Goal: Transaction & Acquisition: Purchase product/service

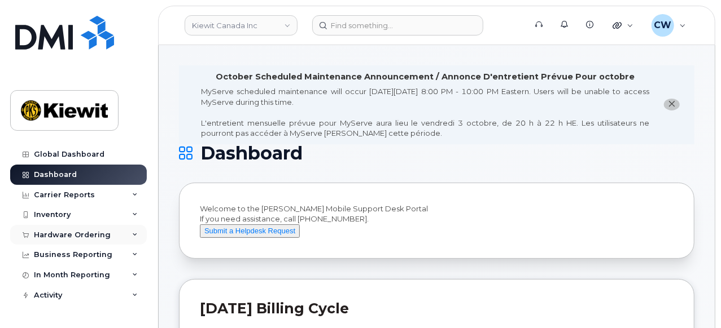
click at [98, 238] on div "Hardware Ordering" at bounding box center [72, 235] width 77 height 9
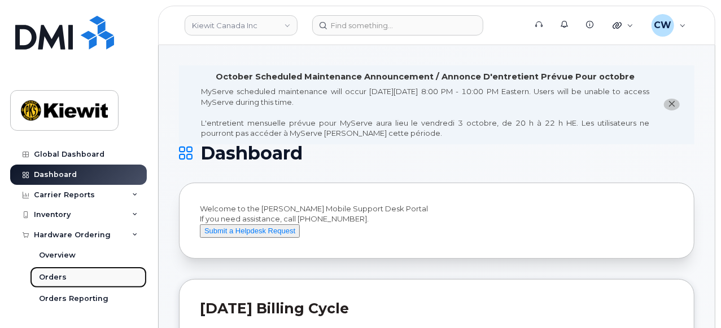
click at [56, 274] on div "Orders" at bounding box center [53, 278] width 28 height 10
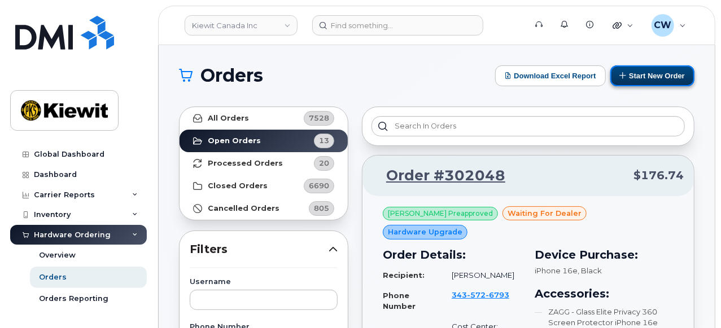
click at [645, 75] on button "Start New Order" at bounding box center [652, 75] width 84 height 21
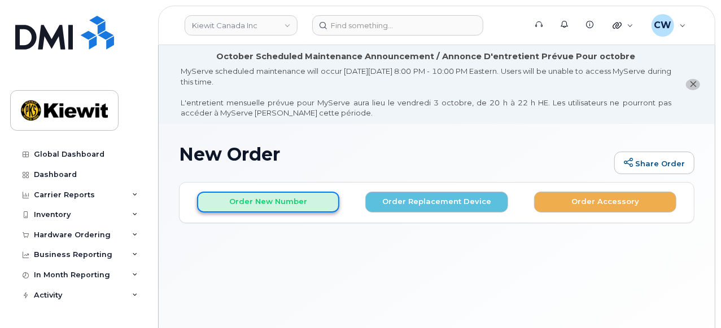
click at [277, 195] on button "Order New Number" at bounding box center [268, 202] width 142 height 21
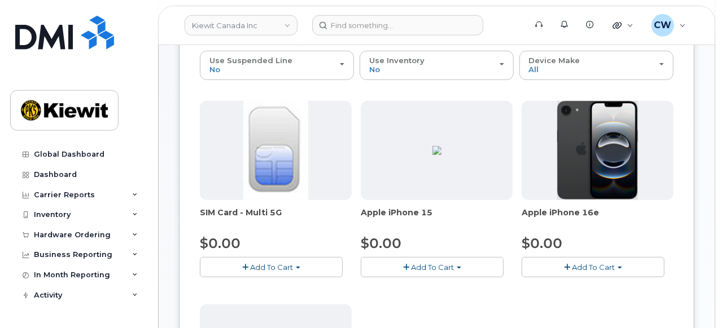
scroll to position [235, 0]
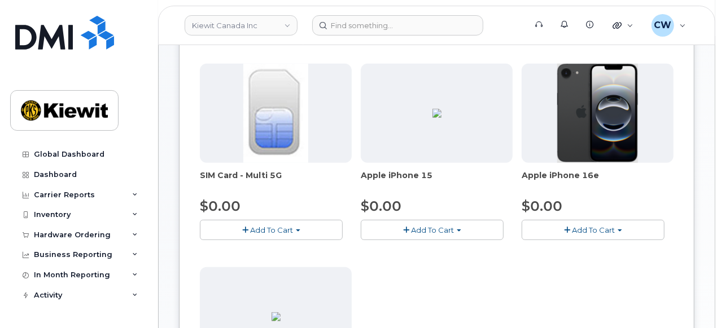
click at [569, 227] on span "button" at bounding box center [567, 230] width 6 height 7
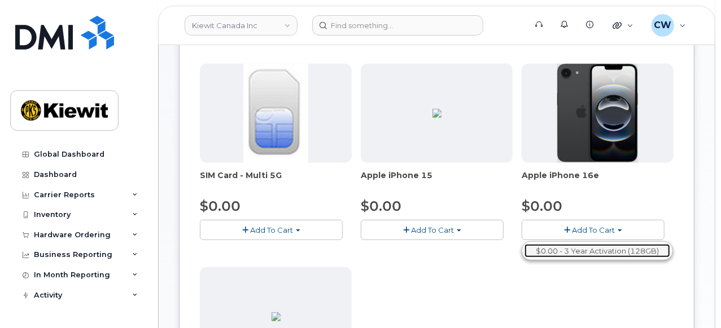
click at [581, 250] on link "$0.00 - 3 Year Activation (128GB)" at bounding box center [597, 251] width 146 height 14
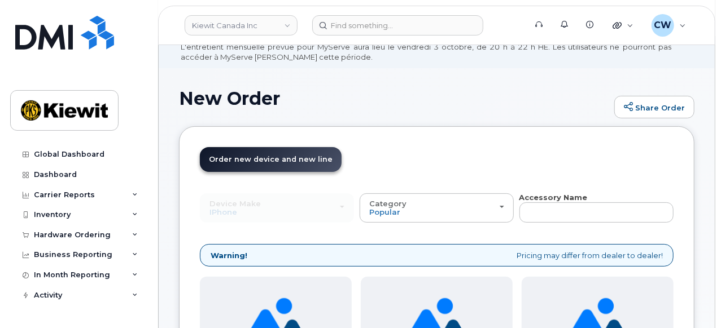
scroll to position [0, 0]
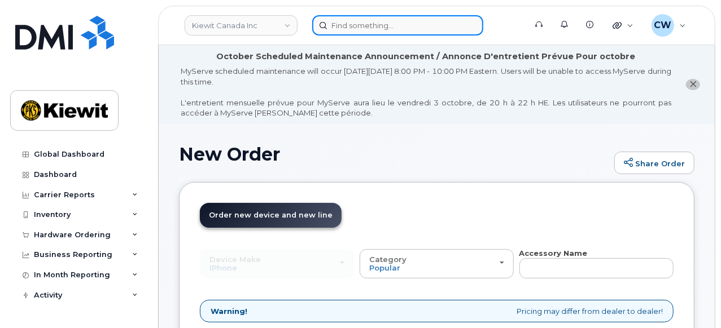
click at [380, 23] on input at bounding box center [397, 25] width 171 height 20
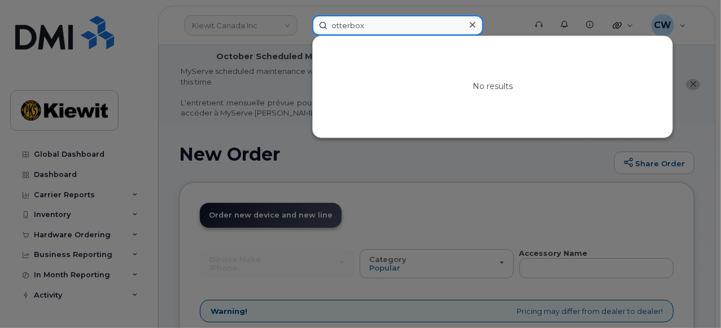
type input "otterbox"
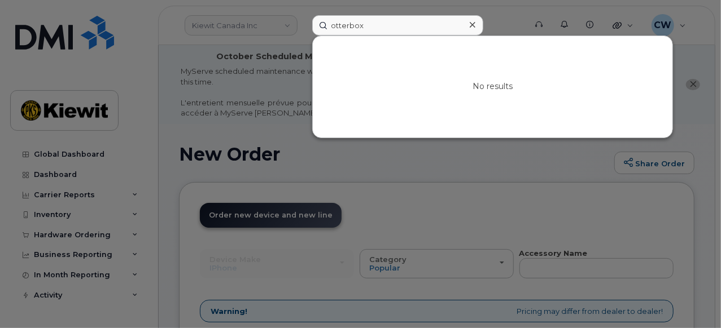
click at [309, 122] on div at bounding box center [360, 164] width 721 height 328
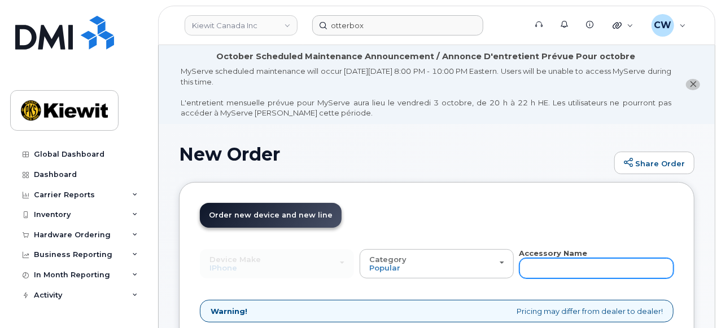
drag, startPoint x: 540, startPoint y: 260, endPoint x: 548, endPoint y: 260, distance: 7.9
click at [542, 260] on input "text" at bounding box center [596, 269] width 154 height 20
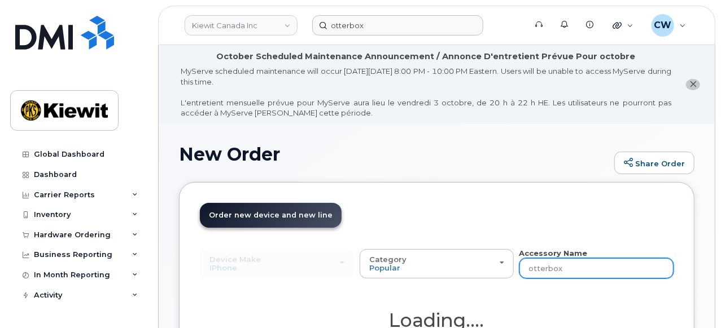
type input "otterbox"
click at [540, 215] on header "Order New Device Upgrade Existing Device Order Accessory Order new device and n…" at bounding box center [437, 225] width 474 height 45
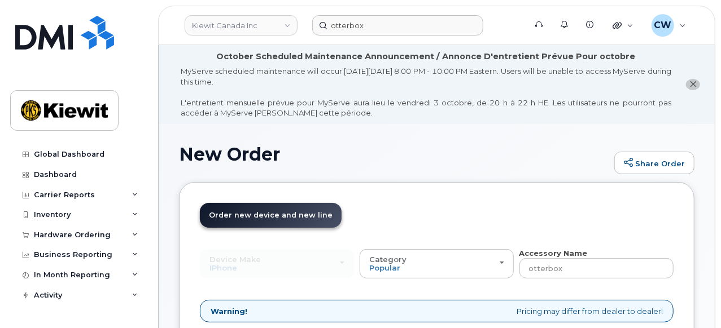
scroll to position [78, 0]
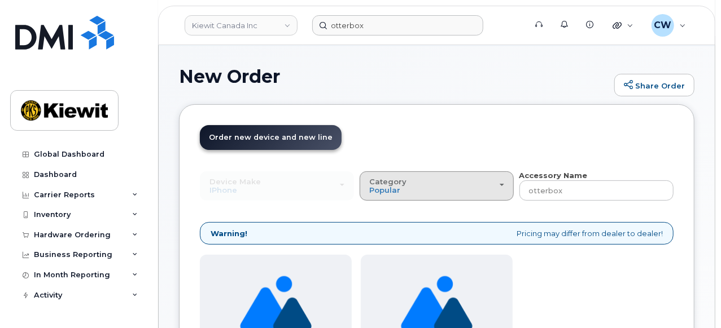
click at [493, 191] on div "Category Popular" at bounding box center [436, 186] width 135 height 17
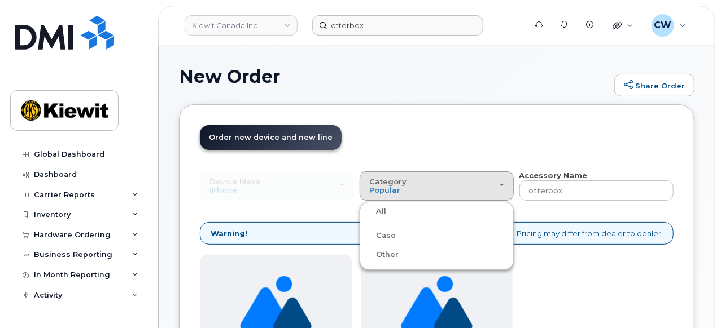
click at [465, 234] on div "Case" at bounding box center [436, 236] width 148 height 14
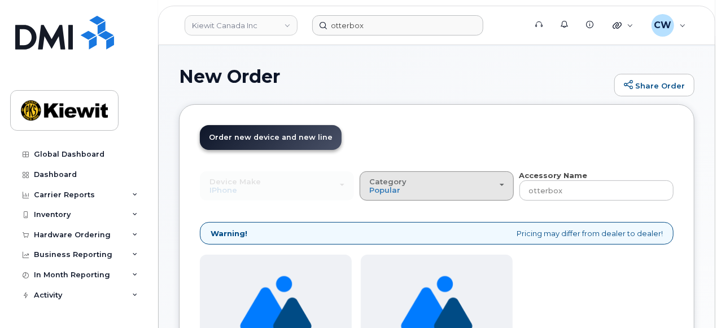
click at [509, 185] on button "Category Popular" at bounding box center [437, 186] width 154 height 29
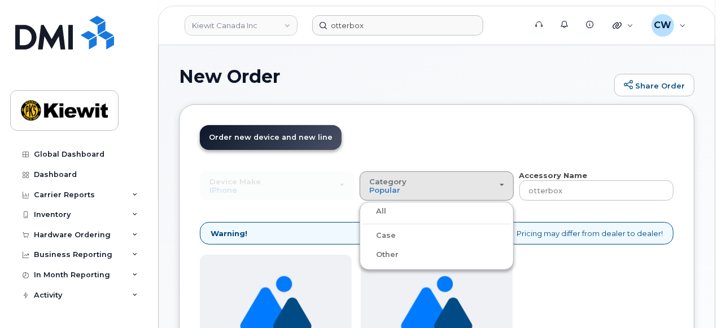
click at [380, 240] on label "Case" at bounding box center [378, 236] width 33 height 14
click at [0, 0] on input "Case" at bounding box center [0, 0] width 0 height 0
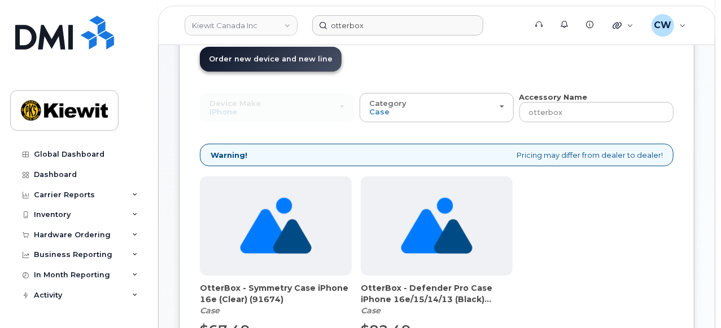
scroll to position [235, 0]
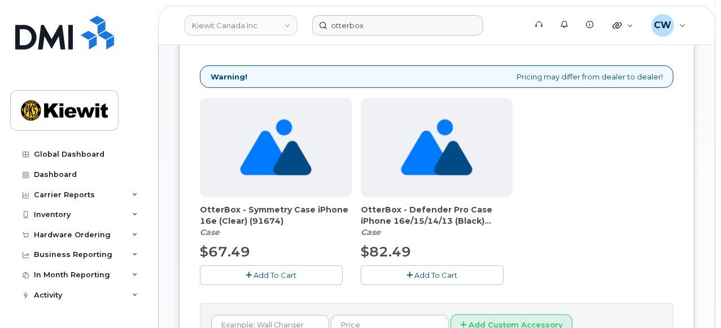
click at [258, 274] on span "Add To Cart" at bounding box center [275, 275] width 43 height 9
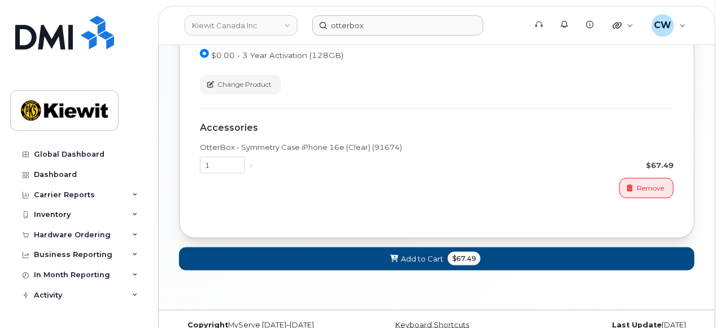
scroll to position [686, 0]
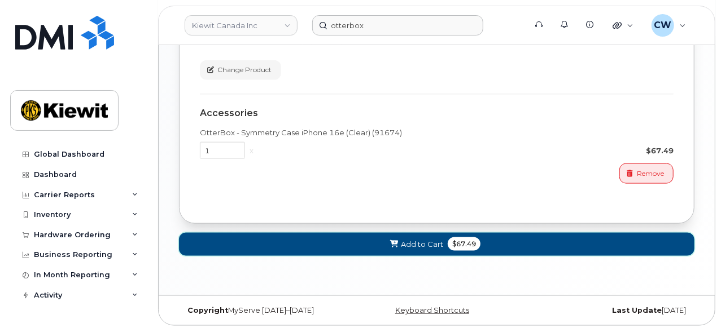
click at [427, 243] on span "Add to Cart" at bounding box center [422, 244] width 42 height 11
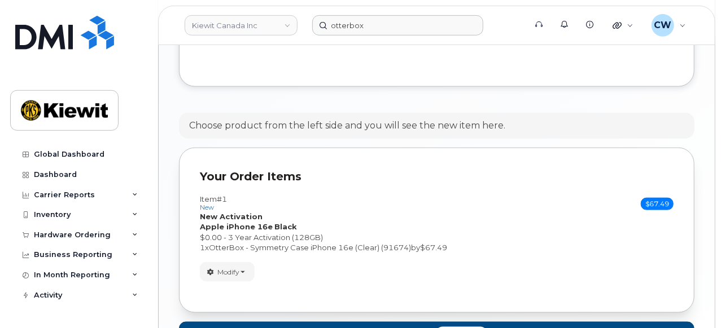
scroll to position [707, 0]
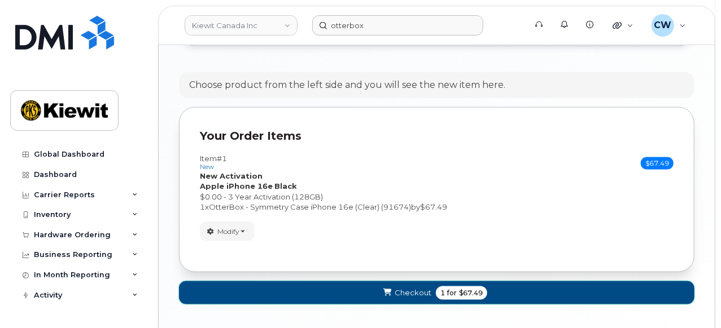
click at [430, 288] on span "Checkout" at bounding box center [413, 293] width 37 height 11
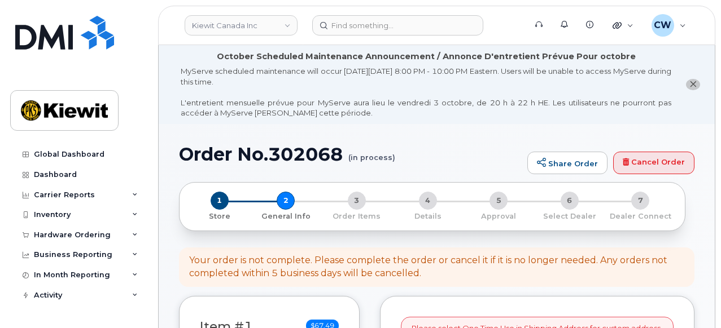
select select
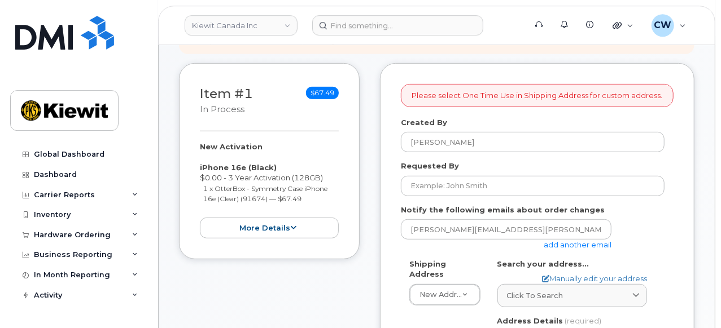
scroll to position [235, 0]
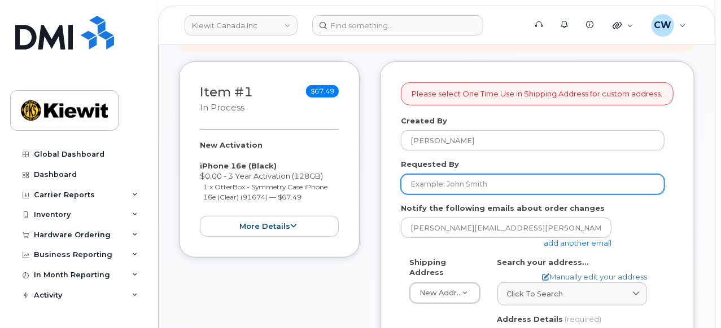
click at [455, 183] on input "Requested By" at bounding box center [533, 184] width 264 height 20
paste input "Brandon.Roszell"
click at [443, 183] on input "Brandon.Roszell" at bounding box center [533, 184] width 264 height 20
type input "[PERSON_NAME]"
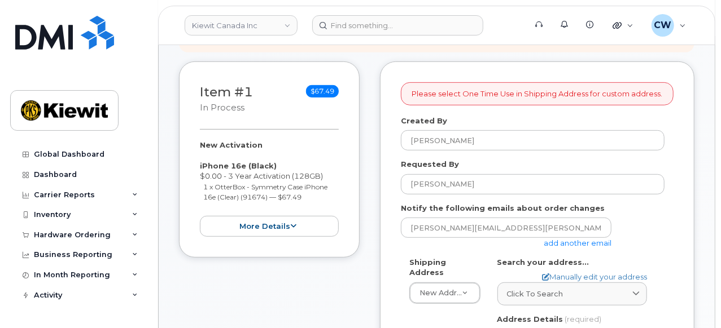
click at [566, 244] on link "add another email" at bounding box center [578, 243] width 68 height 9
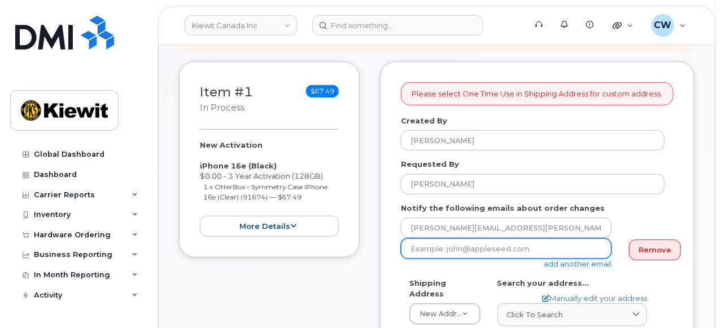
click at [459, 251] on input "email" at bounding box center [506, 249] width 211 height 20
paste input "Taylor.Blagdon"
type input "Taylor.Blagdon@kiewit.com"
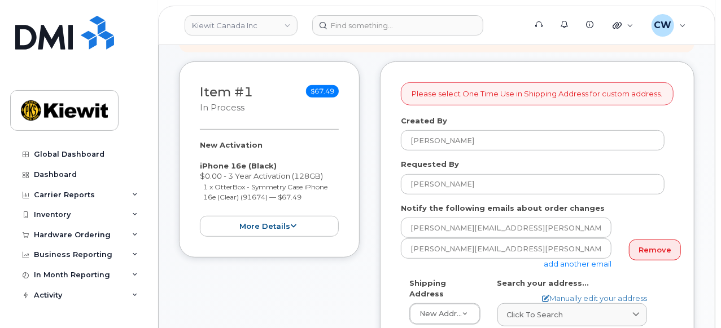
click at [414, 278] on label "Shipping Address" at bounding box center [444, 288] width 71 height 21
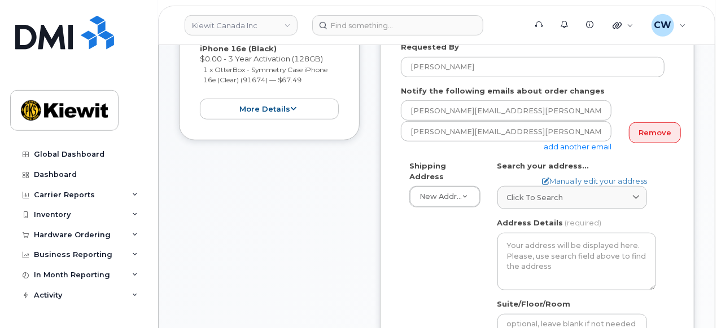
scroll to position [391, 0]
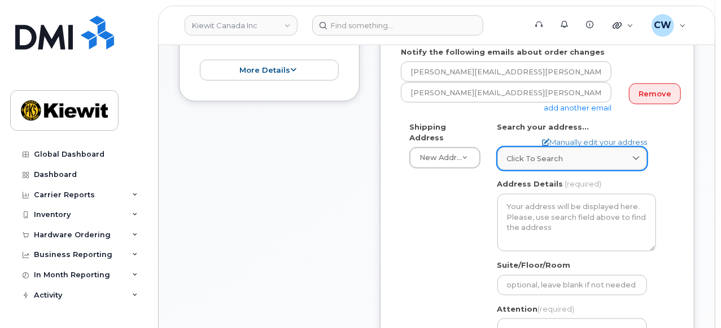
click at [568, 152] on link "Click to search" at bounding box center [572, 158] width 150 height 23
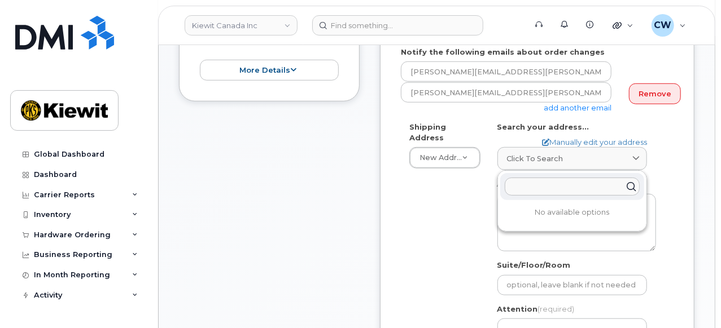
paste input "12250 33 Street N.E., Edmonton, AB T6S 1H6"
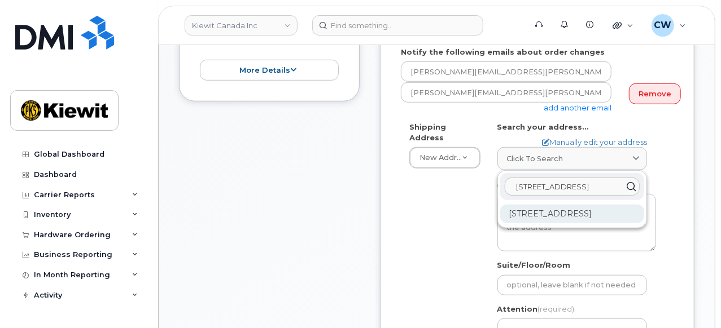
type input "12250 33 Street N.E., Edmonton, AB T6S 1H6"
click at [540, 211] on div "12250 33 St NE Edmonton AB T6S 1H6" at bounding box center [572, 214] width 144 height 19
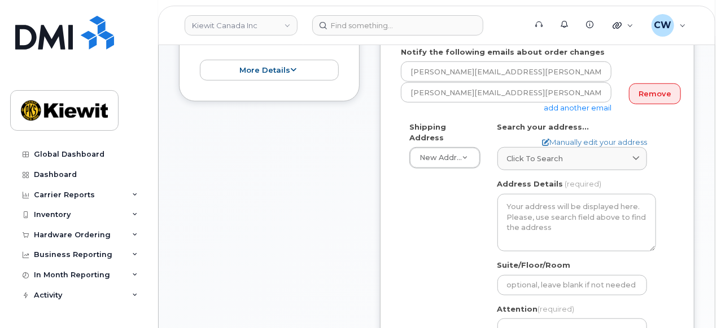
select select
type textarea "12250 33 St NE EDMONTON AB T6S 1H6 CANADA"
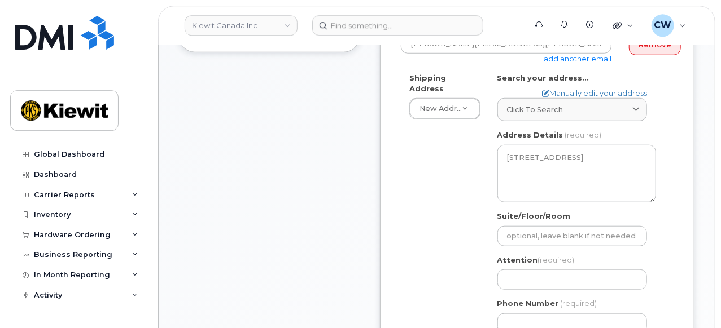
scroll to position [470, 0]
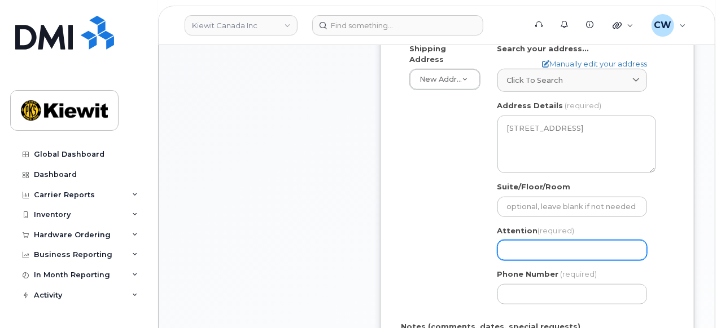
click at [512, 248] on input "Attention (required)" at bounding box center [572, 250] width 150 height 20
select select
type input "B"
select select
type input "Br"
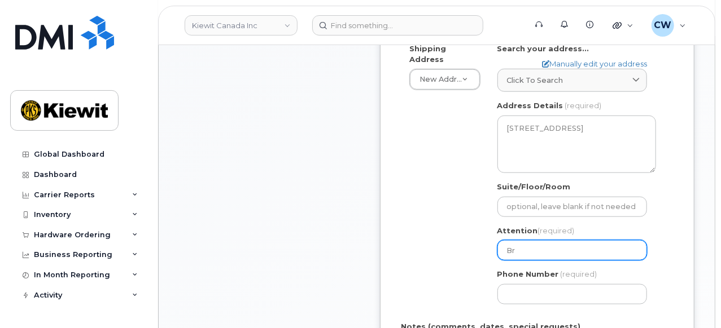
select select
type input "Bra"
select select
type input "Bran"
select select
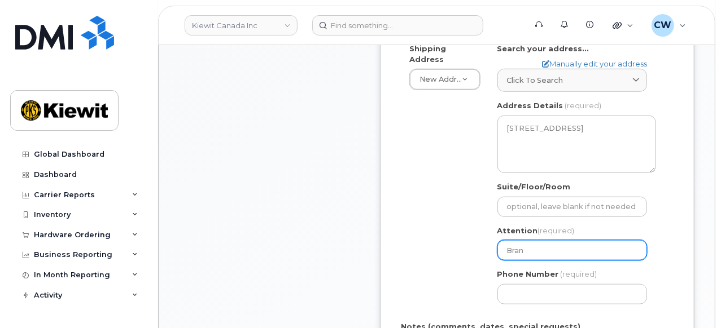
type input "Brand"
select select
type input "Brando"
select select
type input "Brandon"
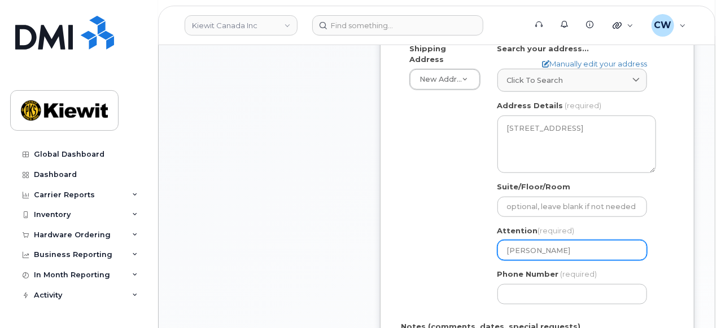
select select
type input "Brandon R"
select select
type input "Brandon Ro"
select select
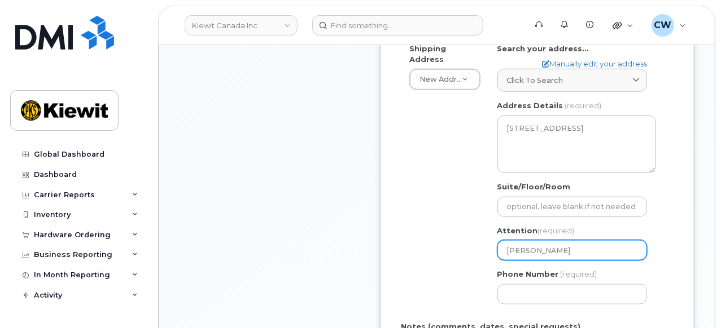
type input "Brandon Ros"
select select
type input "Brandon Rosz"
select select
type input "Brandon Rosze"
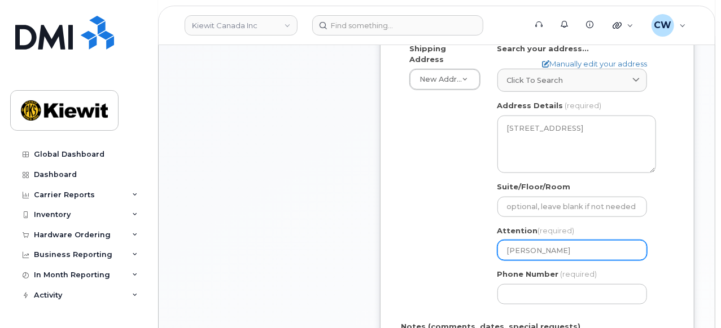
select select
type input "Brandon Roszel"
select select
type input "[PERSON_NAME]"
select select
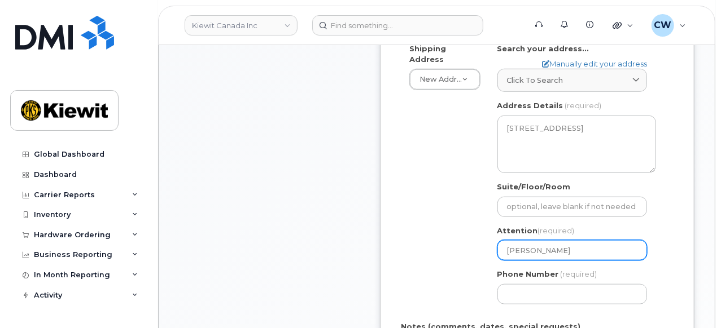
type input "Brandon Roszell a"
select select
type input "Brandon Roszell an"
select select
type input "Brandon Roszell and"
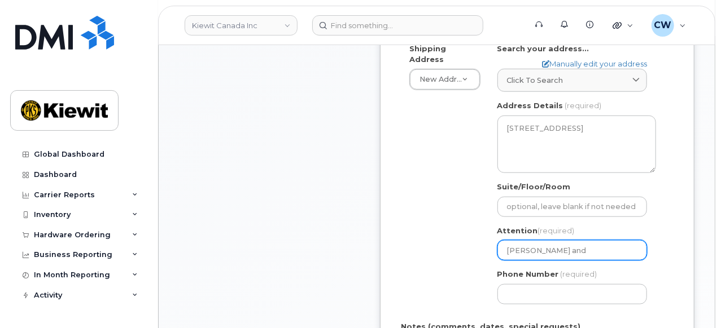
select select
type input "Brandon Roszell and C"
select select
type input "Brandon Roszell and Ch"
select select
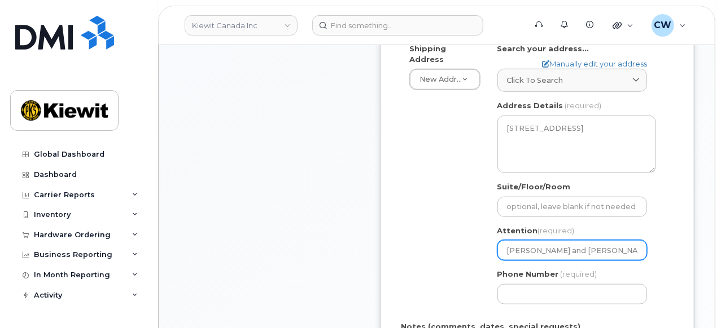
type input "Brandon Roszell and Chr"
select select
type input "Brandon Roszell and Chri"
select select
type input "Brandon Roszell and Chris"
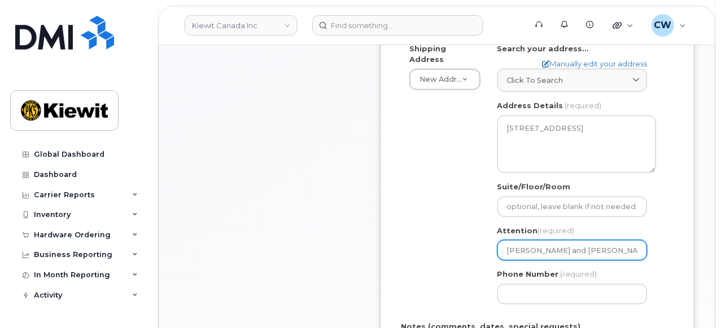
select select
type input "Brandon Roszell and Chris F"
select select
type input "Brandon Roszell and Chris Fo"
select select
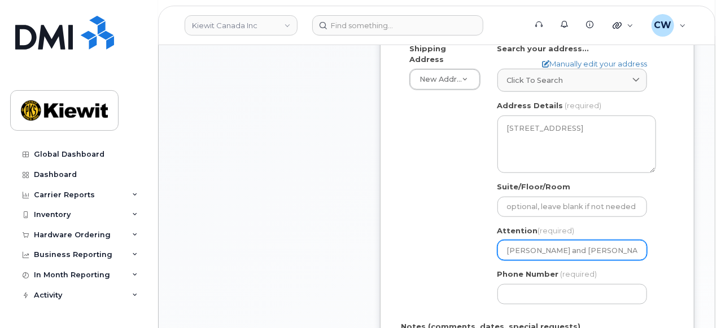
type input "Brandon Roszell and Chris Fon"
select select
type input "Brandon Roszell and Chris Font"
select select
type input "Brandon Roszell and Chris Fonta"
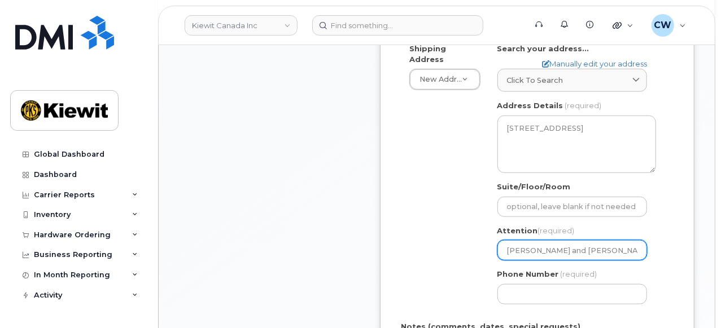
select select
type input "Brandon Roszell and Chris Fontai"
select select
type input "Brandon Roszell and Chris Fontain"
select select
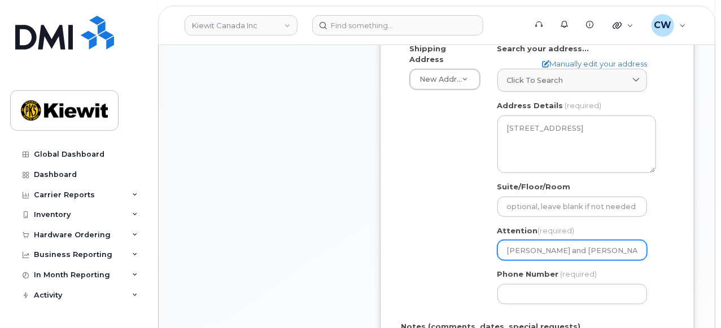
type input "Brandon Roszell and Chris Fontaine"
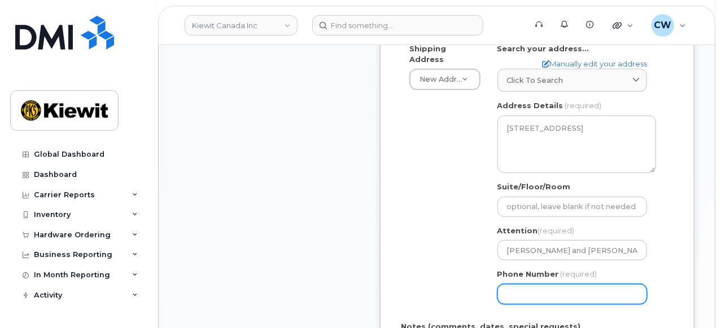
click at [546, 292] on input "Phone Number" at bounding box center [572, 294] width 150 height 20
paste input "7809105496"
select select
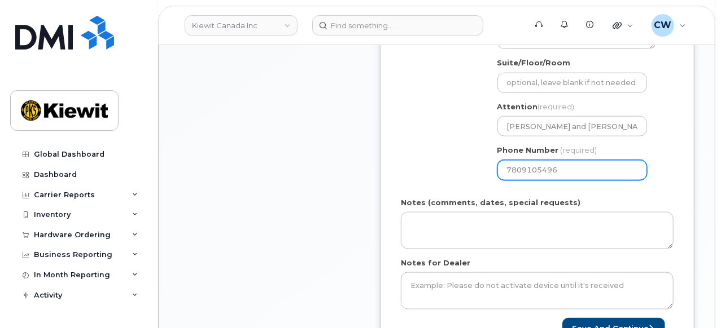
scroll to position [626, 0]
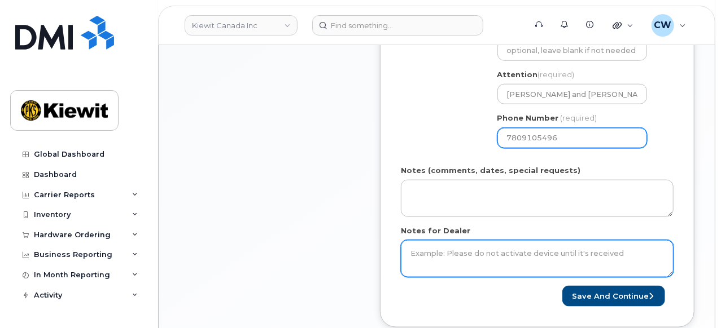
type input "7809105496"
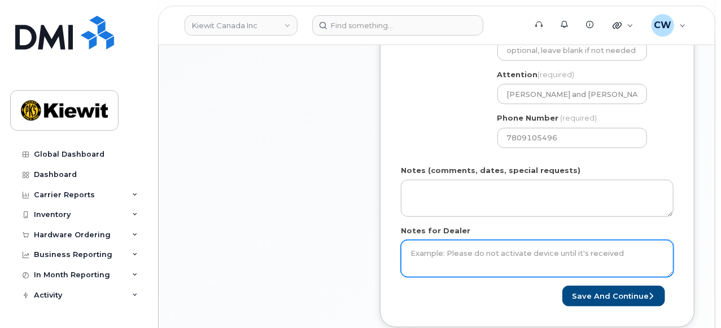
click at [483, 256] on textarea "Notes for Dealer" at bounding box center [537, 258] width 273 height 37
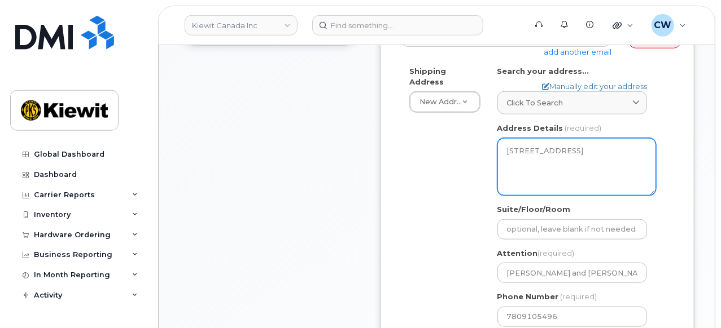
scroll to position [547, 0]
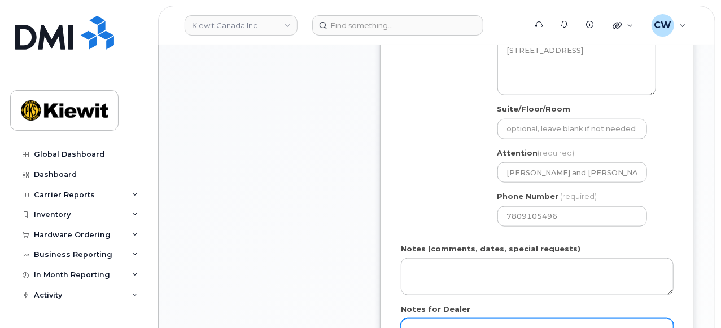
type textarea "Please shit ASAP"
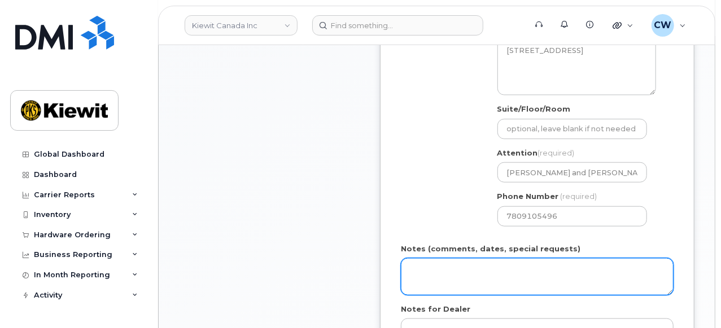
click at [453, 268] on textarea "Notes (comments, dates, special requests)" at bounding box center [537, 277] width 273 height 37
paste textarea "2025-10-06"
click at [406, 268] on textarea "2025-10-06" at bounding box center [537, 277] width 273 height 37
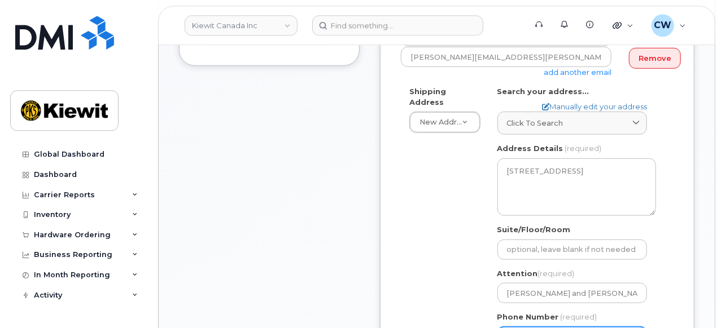
scroll to position [391, 0]
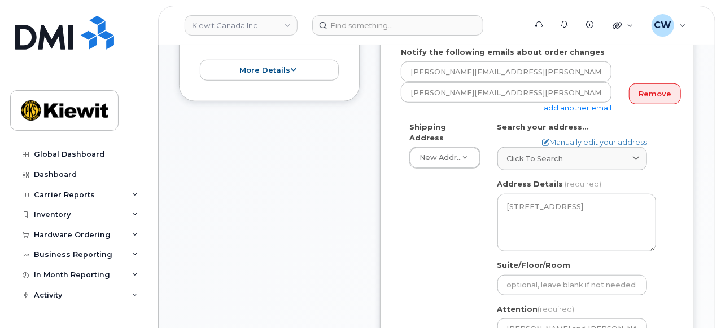
type textarea "Please ship ASAP 2025-10-06"
click at [443, 225] on div "Shipping Address New Address New Address Beaver Marine Limited Cahill-Ganotec, …" at bounding box center [533, 257] width 264 height 270
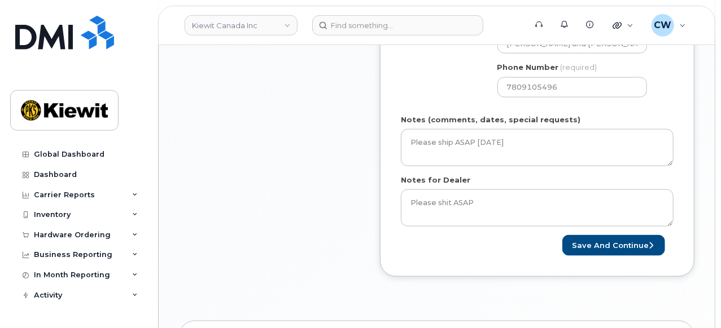
scroll to position [704, 0]
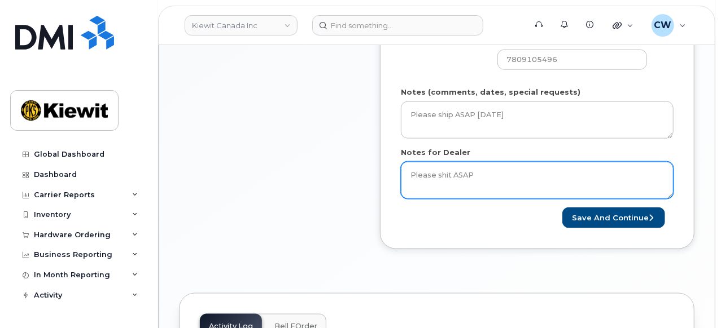
click at [449, 175] on textarea "Please shit ASAP" at bounding box center [537, 180] width 273 height 37
type textarea "Please ship ASAP"
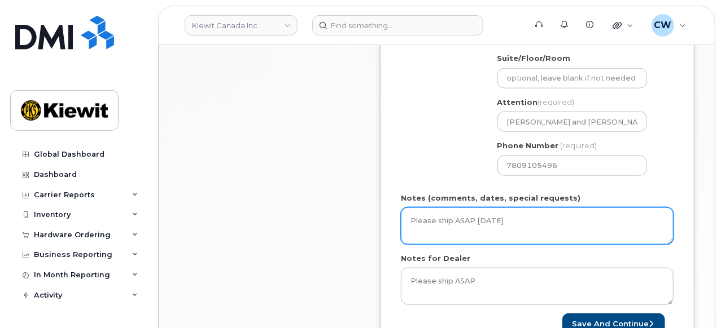
scroll to position [626, 0]
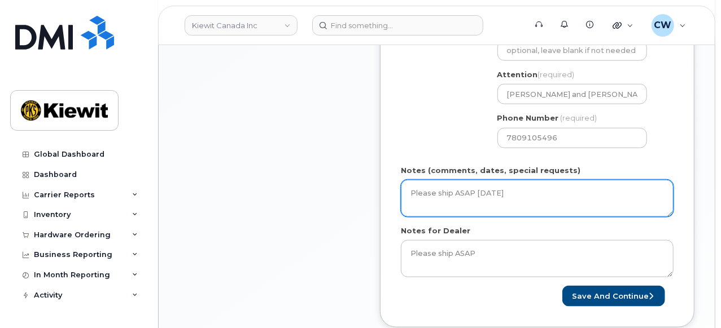
click at [542, 195] on textarea "Please ship ASAP 2025-10-06" at bounding box center [537, 198] width 273 height 37
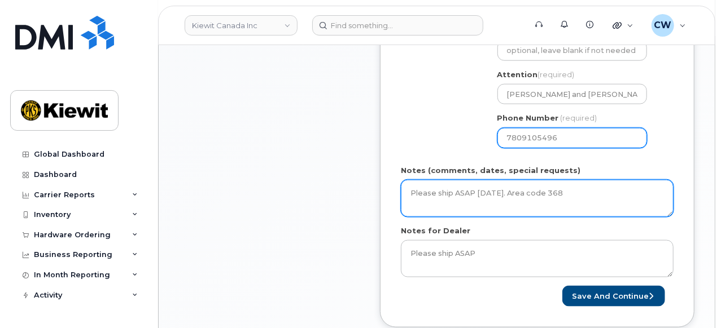
type textarea "Please ship ASAP 2025-10-06. Area code 368"
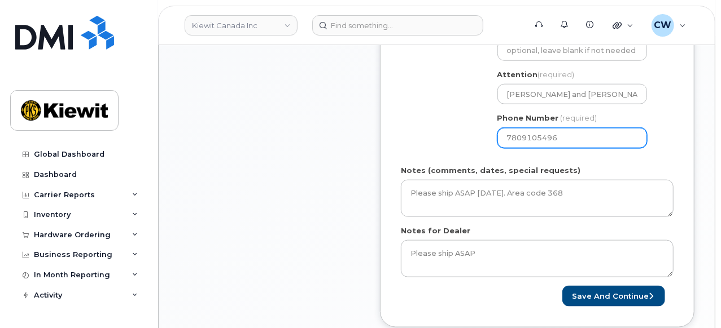
drag, startPoint x: 562, startPoint y: 139, endPoint x: 469, endPoint y: 130, distance: 93.1
click at [497, 130] on input "7809105496" at bounding box center [572, 138] width 150 height 20
select select
type input "877"
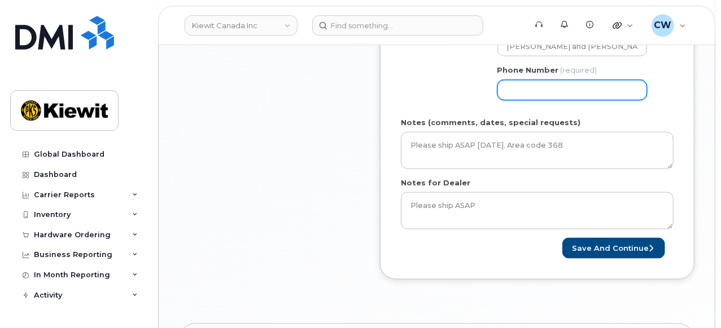
scroll to position [704, 0]
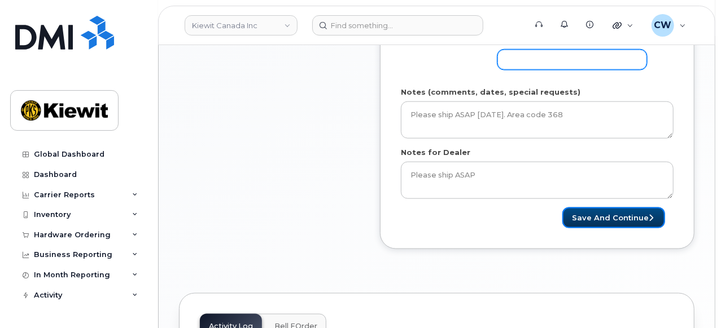
click at [601, 217] on button "Save and Continue" at bounding box center [613, 218] width 103 height 21
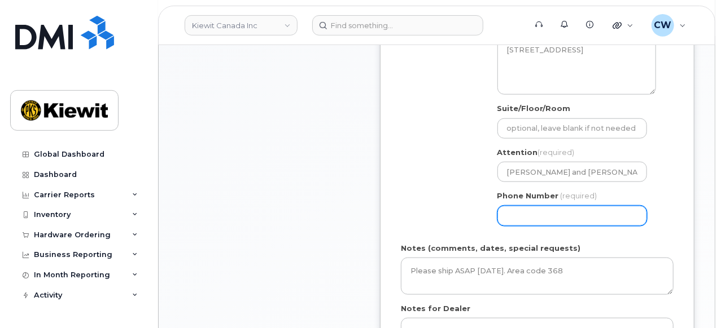
scroll to position [547, 0]
click at [544, 213] on input "Phone Number" at bounding box center [572, 217] width 150 height 20
click at [526, 211] on input "Phone Number" at bounding box center [572, 217] width 150 height 20
select select
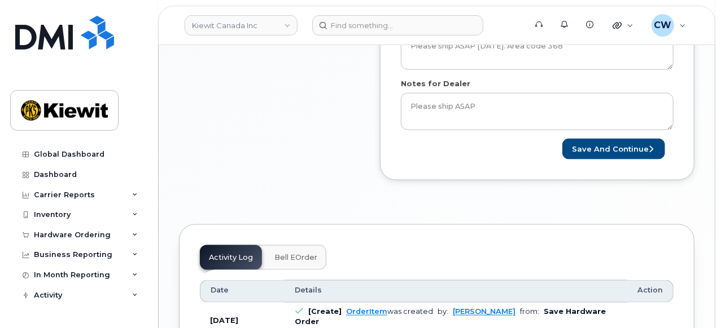
scroll to position [782, 0]
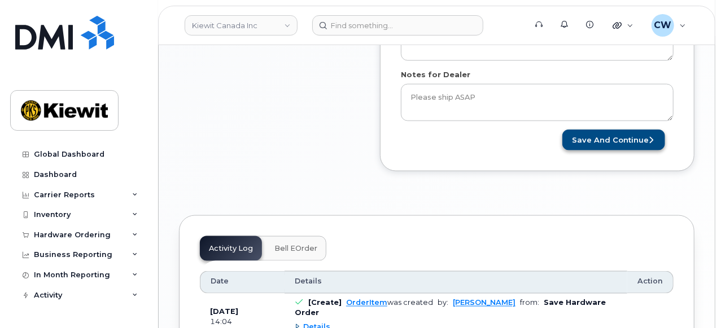
type input "8777727707"
click at [635, 138] on button "Save and Continue" at bounding box center [613, 140] width 103 height 21
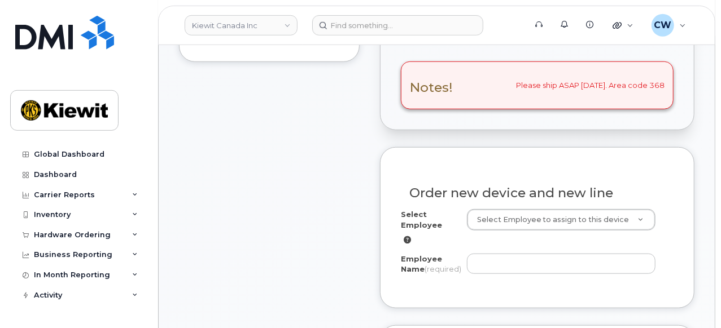
scroll to position [470, 0]
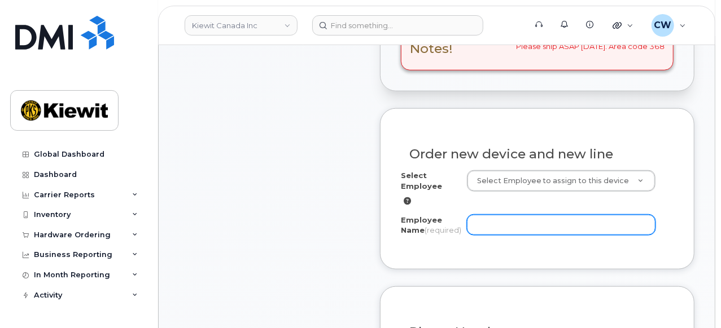
click at [488, 227] on input "Employee Name (required)" at bounding box center [561, 225] width 189 height 20
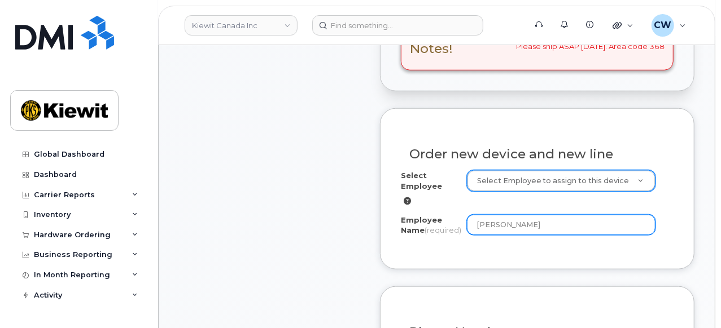
type input "[PERSON_NAME]"
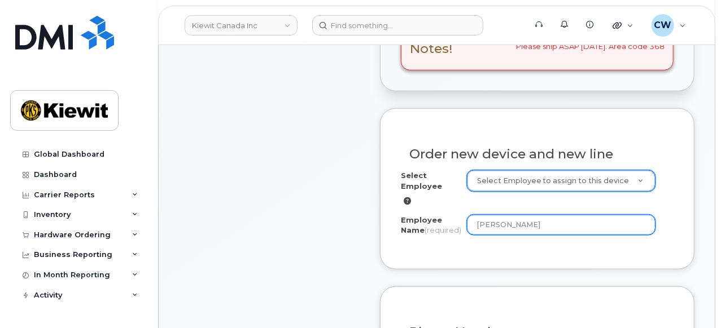
click at [538, 221] on input "[PERSON_NAME]" at bounding box center [561, 225] width 189 height 20
click at [554, 229] on input "[PERSON_NAME]" at bounding box center [561, 225] width 189 height 20
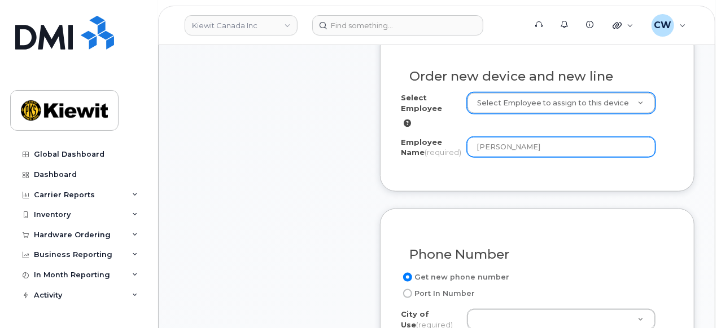
scroll to position [626, 0]
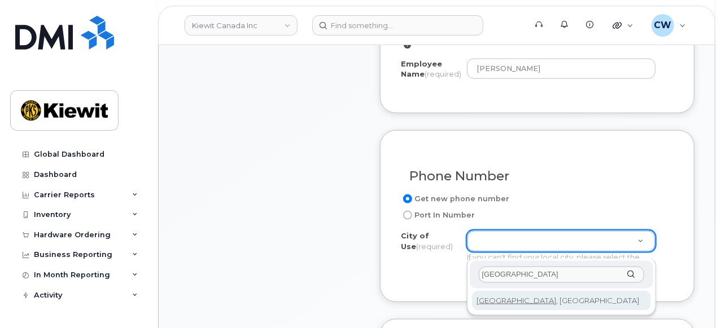
type input "Edmonton"
type input "182"
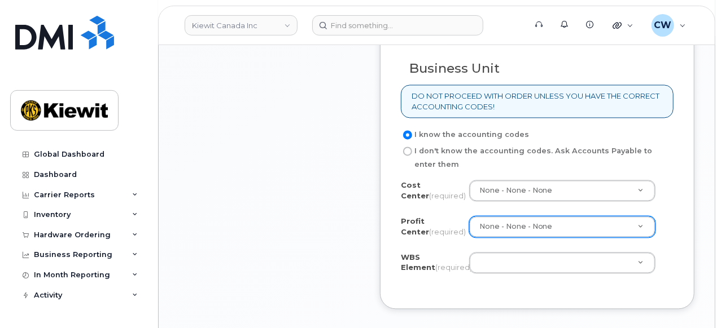
scroll to position [1096, 0]
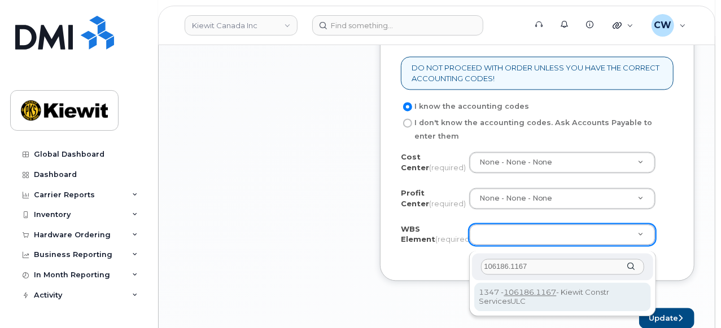
type input "106186.1167"
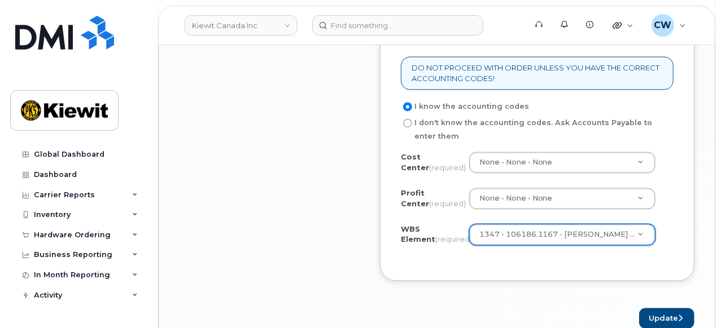
scroll to position [1174, 0]
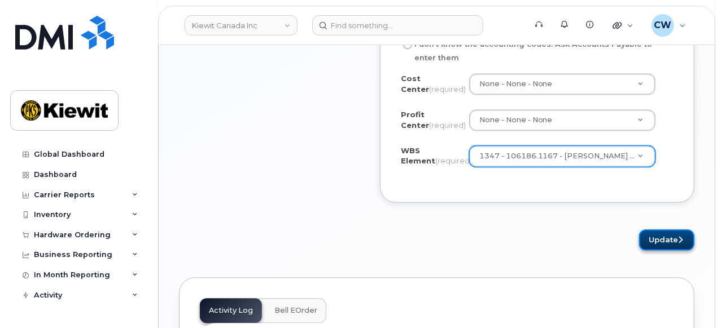
click at [661, 248] on button "Update" at bounding box center [666, 240] width 55 height 21
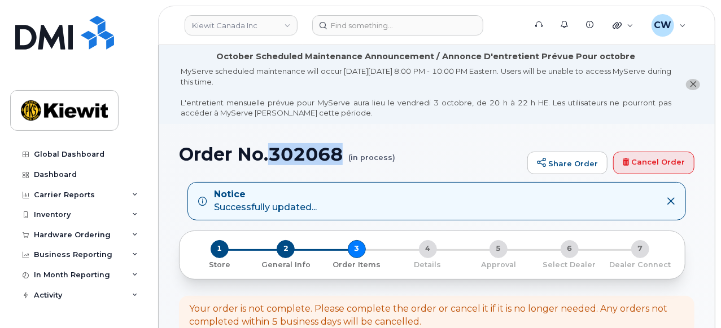
drag, startPoint x: 343, startPoint y: 150, endPoint x: 271, endPoint y: 146, distance: 71.2
click at [271, 146] on h1 "Order No.302068 (in process)" at bounding box center [350, 154] width 343 height 20
copy h1 "302068"
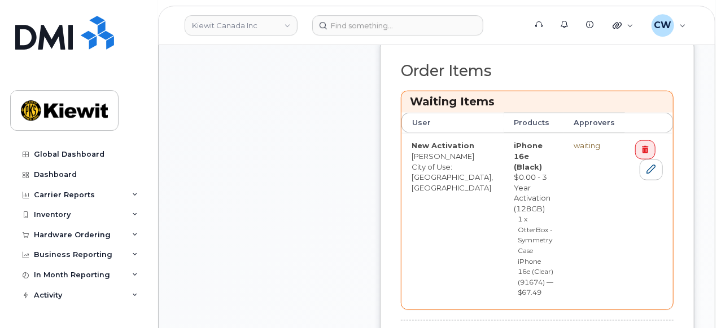
scroll to position [626, 0]
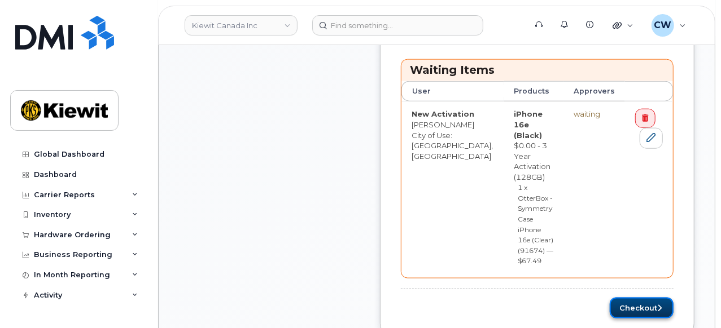
click at [646, 298] on button "Checkout" at bounding box center [642, 308] width 64 height 21
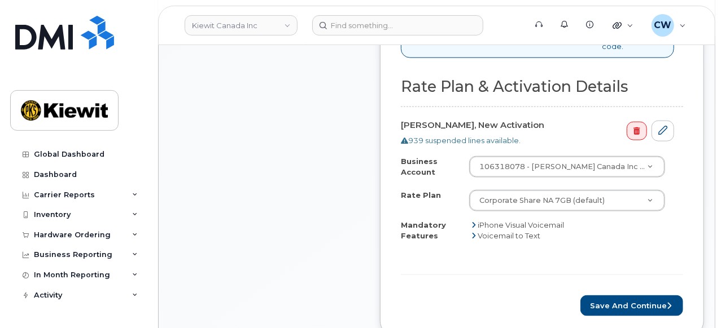
scroll to position [704, 0]
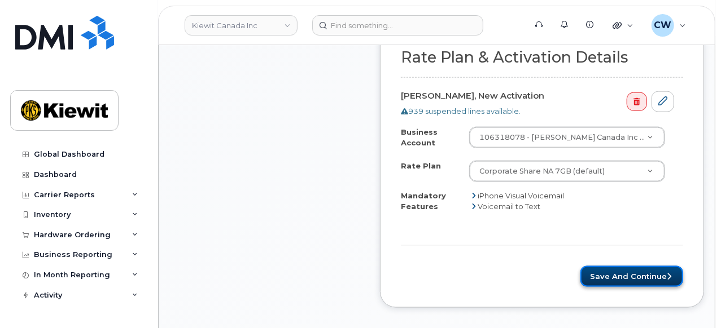
click at [593, 274] on button "Save and Continue" at bounding box center [631, 276] width 103 height 21
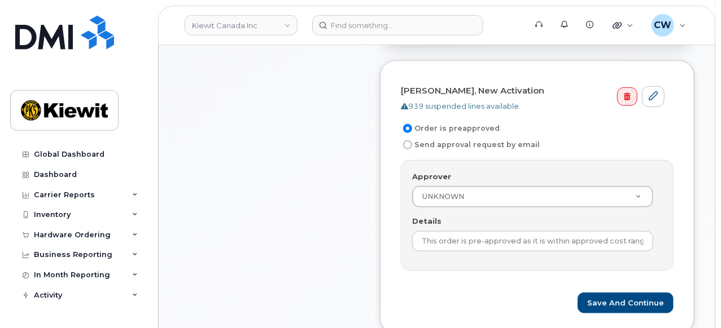
scroll to position [470, 0]
click at [406, 138] on label "Send approval request by email" at bounding box center [470, 145] width 139 height 14
click at [406, 140] on input "Send approval request by email" at bounding box center [407, 144] width 9 height 9
radio input "true"
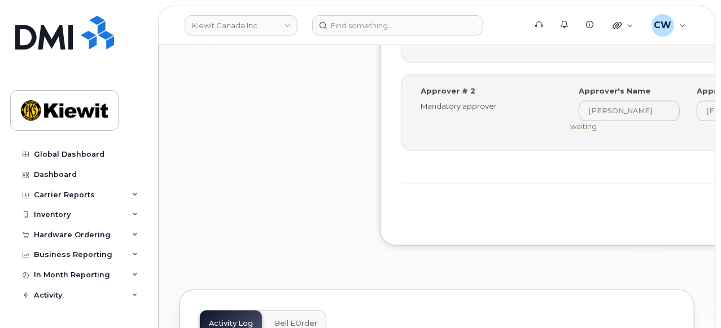
scroll to position [704, 0]
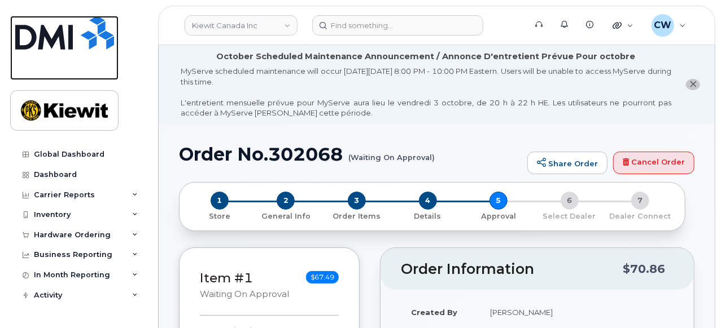
click at [80, 35] on img at bounding box center [64, 33] width 99 height 34
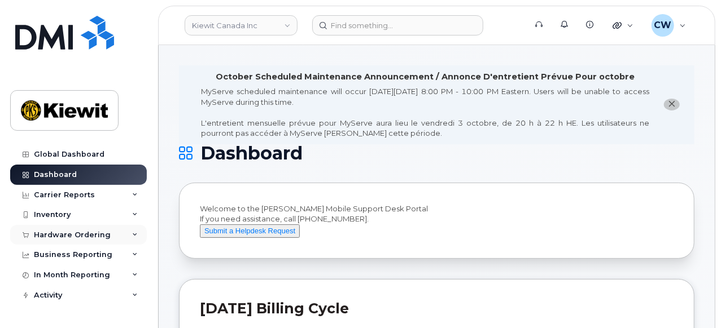
click at [96, 231] on div "Hardware Ordering" at bounding box center [72, 235] width 77 height 9
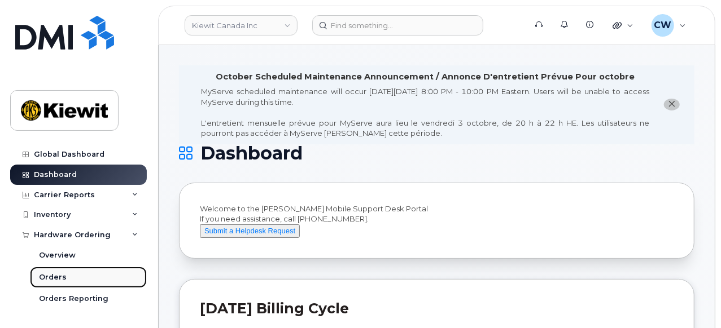
click at [106, 284] on link "Orders" at bounding box center [88, 277] width 117 height 21
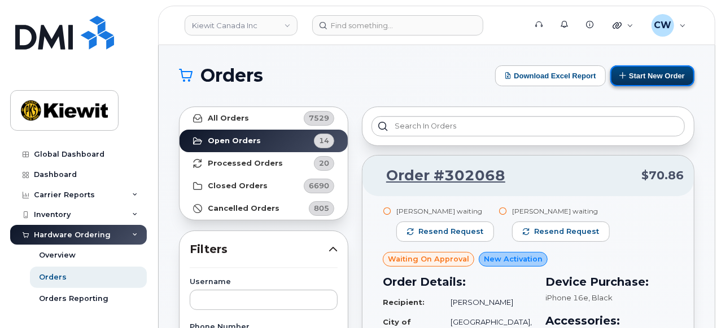
click at [643, 75] on button "Start New Order" at bounding box center [652, 75] width 84 height 21
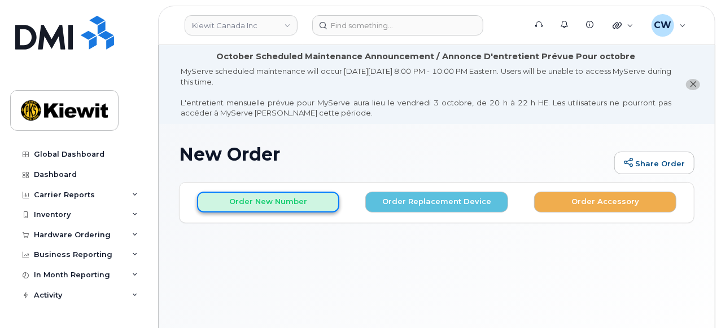
click at [270, 201] on button "Order New Number" at bounding box center [268, 202] width 142 height 21
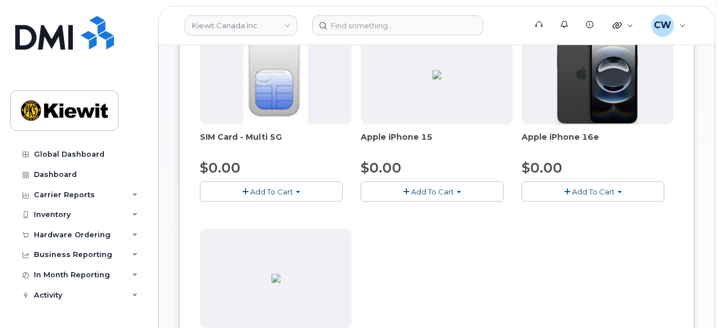
scroll to position [235, 0]
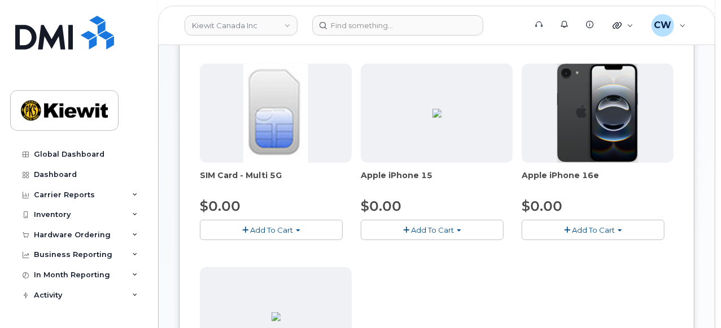
click at [595, 230] on span "Add To Cart" at bounding box center [593, 230] width 43 height 9
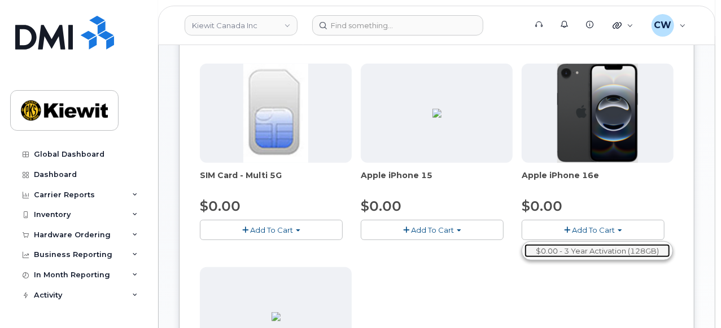
click at [592, 245] on link "$0.00 - 3 Year Activation (128GB)" at bounding box center [597, 251] width 146 height 14
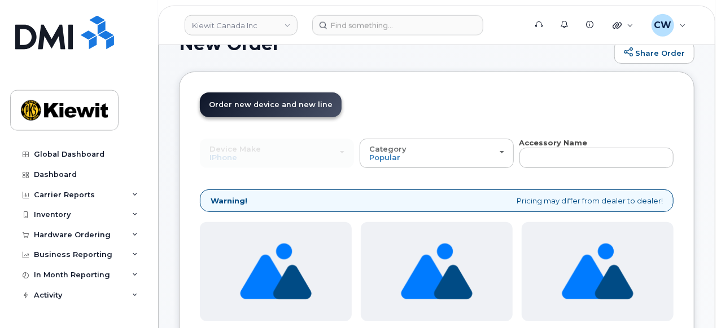
scroll to position [78, 0]
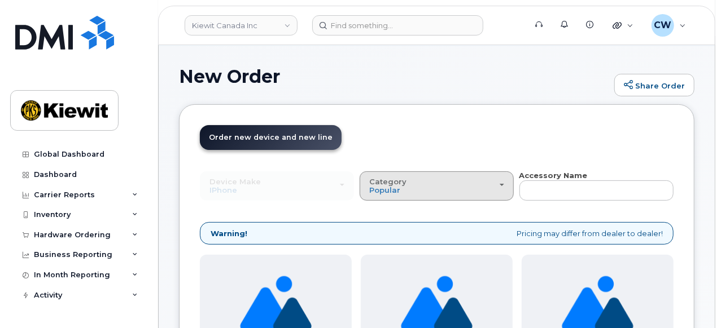
click at [479, 188] on div "Category Popular" at bounding box center [436, 186] width 135 height 17
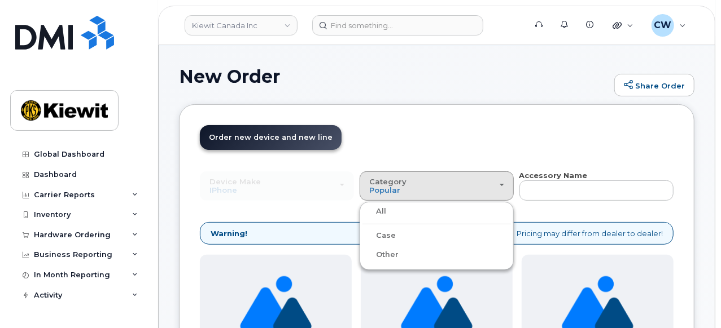
click at [381, 237] on label "Case" at bounding box center [378, 236] width 33 height 14
click at [0, 0] on input "Case" at bounding box center [0, 0] width 0 height 0
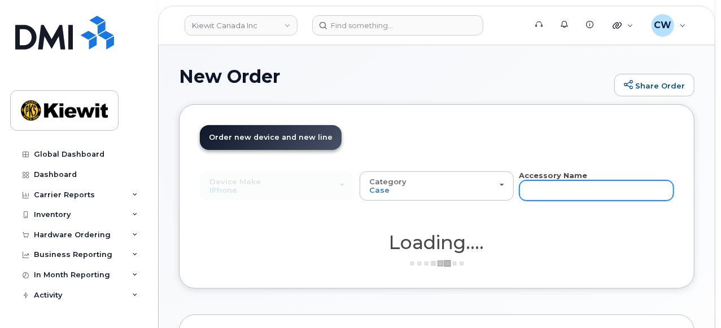
click at [553, 190] on input "text" at bounding box center [596, 191] width 154 height 20
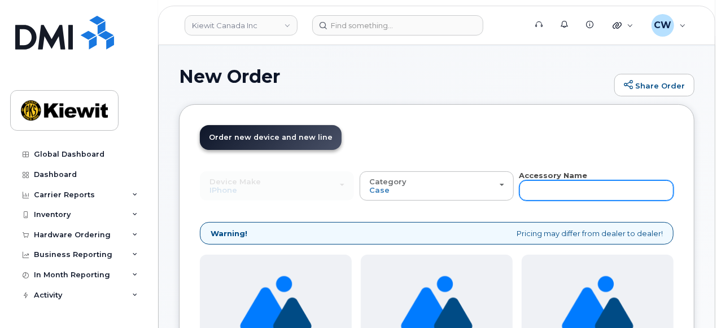
click at [553, 190] on input "text" at bounding box center [596, 191] width 154 height 20
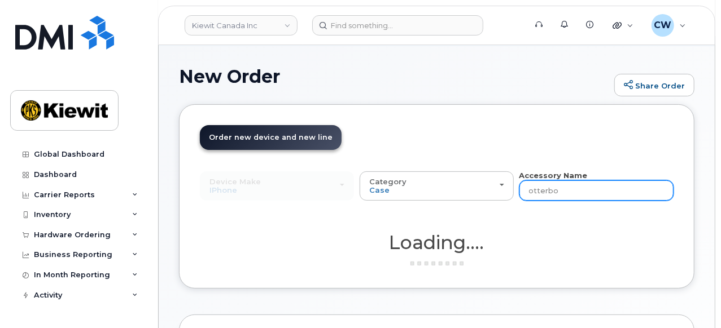
type input "otterbox"
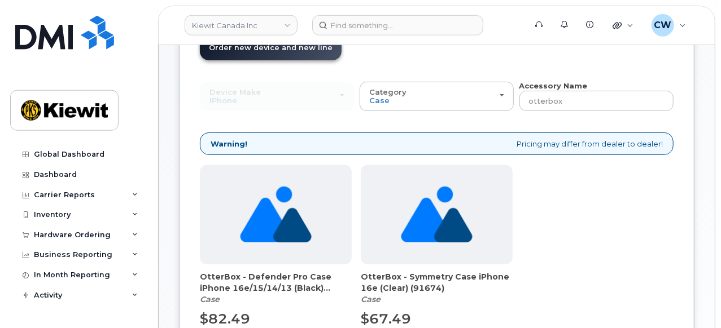
scroll to position [235, 0]
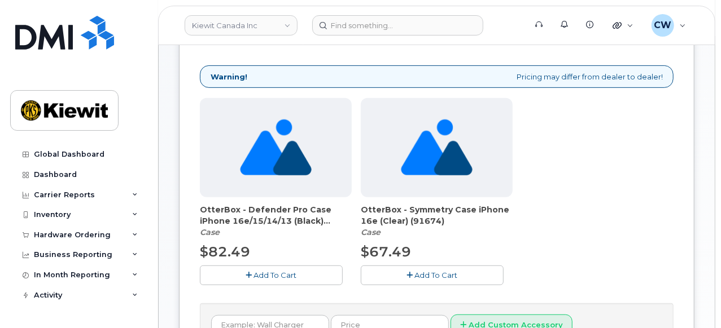
click at [466, 273] on button "Add To Cart" at bounding box center [432, 276] width 143 height 20
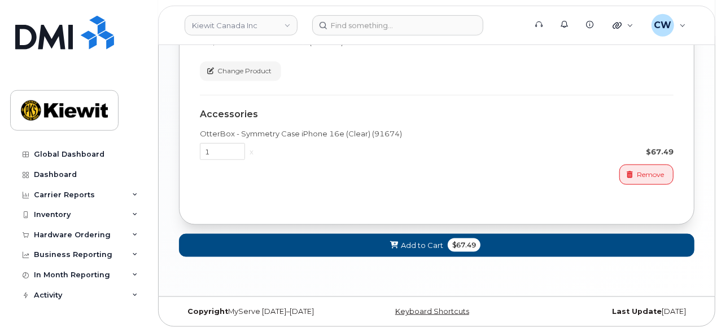
scroll to position [686, 0]
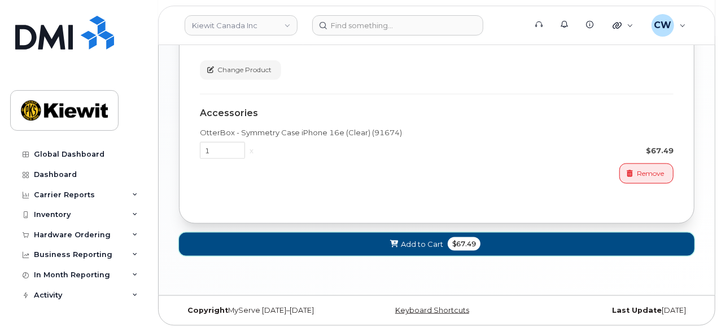
click at [458, 243] on span "$67.49" at bounding box center [464, 245] width 33 height 14
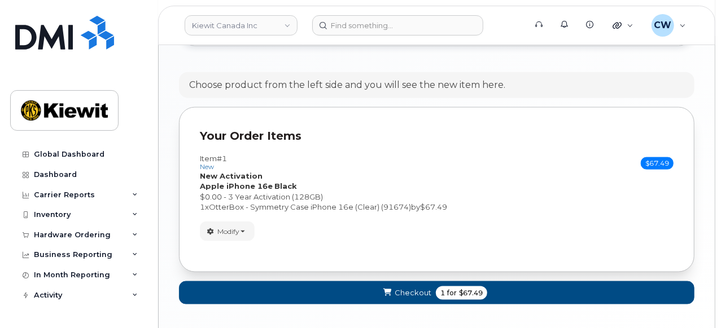
scroll to position [747, 0]
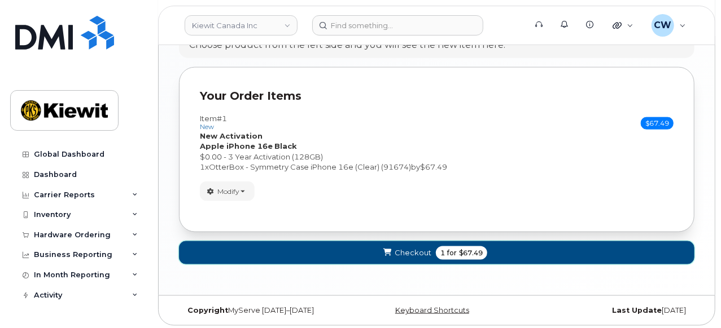
click at [442, 248] on span "1" at bounding box center [442, 253] width 5 height 10
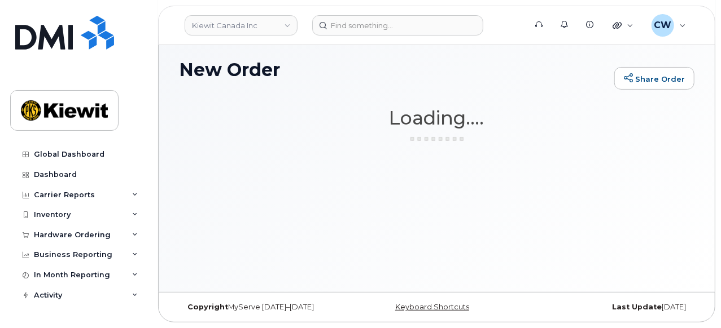
scroll to position [84, 0]
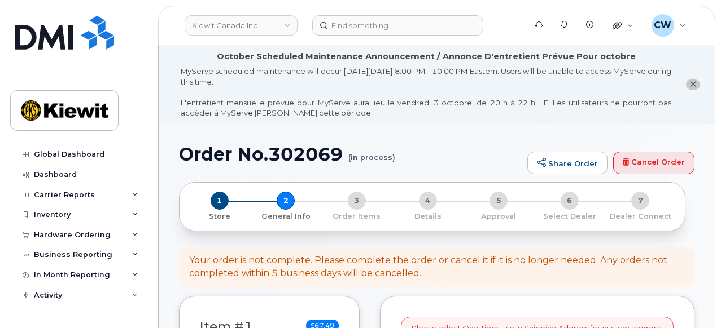
select select
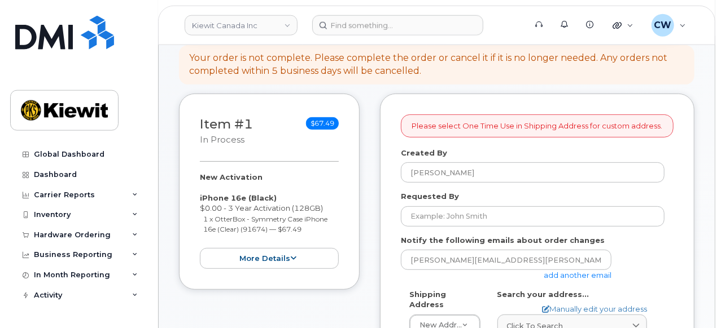
scroll to position [235, 0]
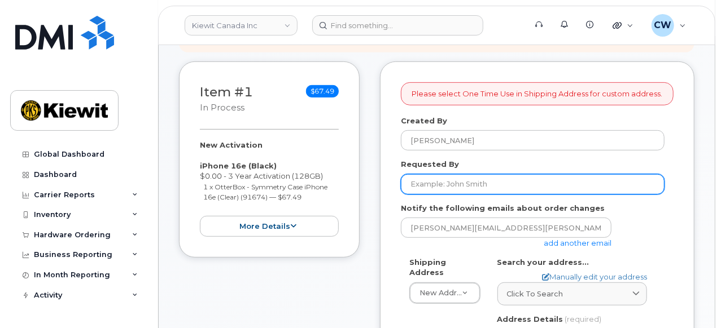
click at [440, 182] on input "Requested By" at bounding box center [533, 184] width 264 height 20
paste input "[PERSON_NAME].[PERSON_NAME]"
click at [432, 186] on input "[PERSON_NAME].[PERSON_NAME]" at bounding box center [533, 184] width 264 height 20
click at [432, 186] on input "Diana.Zelman" at bounding box center [533, 184] width 264 height 20
type input "[PERSON_NAME]"
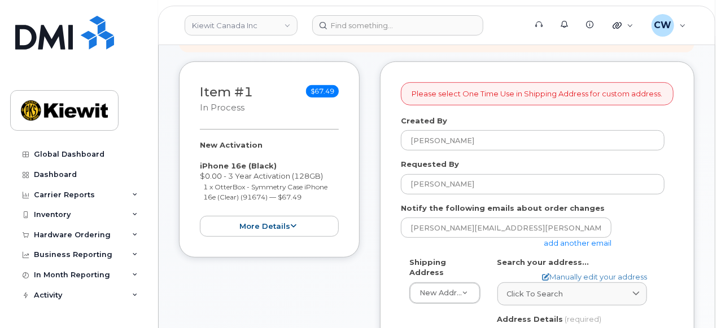
click at [576, 243] on link "add another email" at bounding box center [578, 243] width 68 height 9
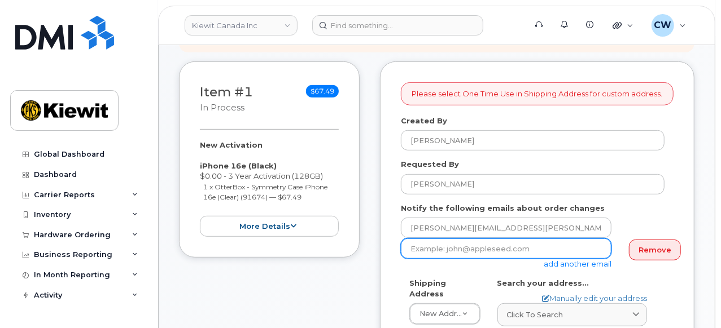
click at [493, 247] on input "email" at bounding box center [506, 249] width 211 height 20
paste input "Taylor.Blagdon"
type input "Taylor.Blagdon@kiewit.com"
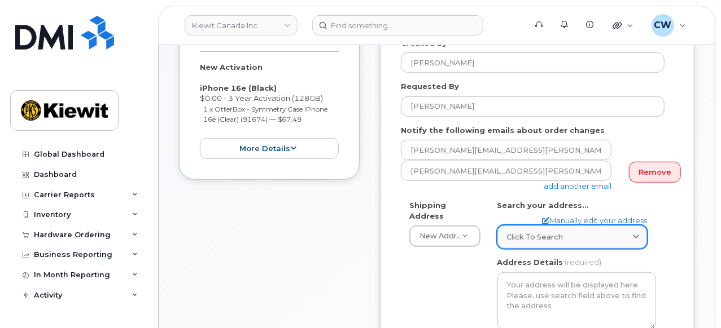
click at [529, 238] on span "Click to search" at bounding box center [535, 237] width 56 height 11
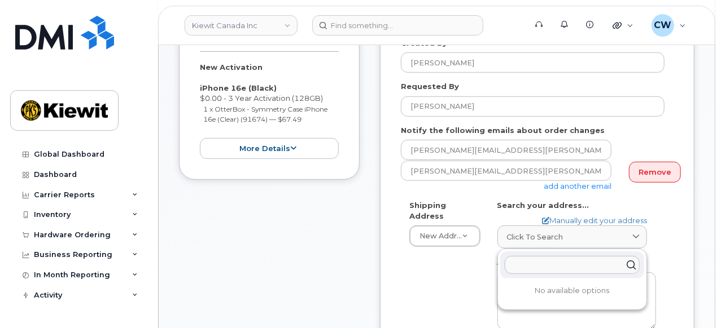
paste input "14 Lower Jarvis Street, Toronto, ON, M5E 1N1"
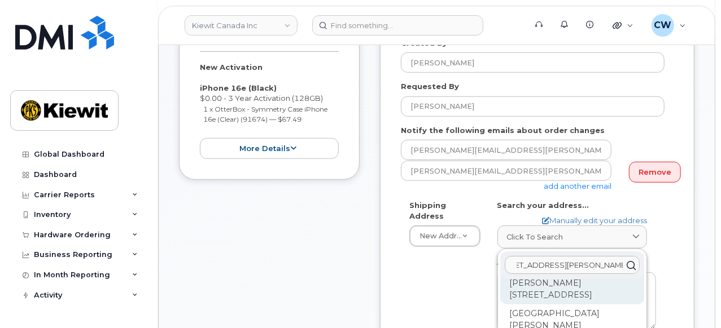
scroll to position [0, 0]
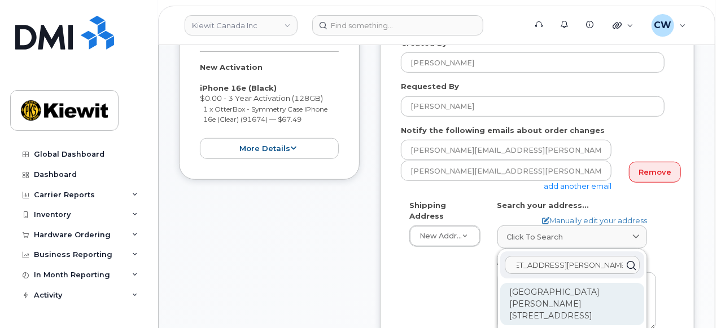
type input "14 Lower Jarvis Street, Toronto, ON, M5E 1N1"
click at [549, 300] on div "Lower Jarvis St Toronto ON M5E 1N1" at bounding box center [572, 304] width 144 height 42
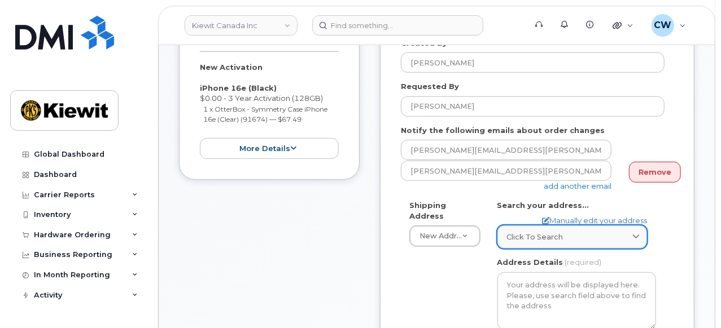
click at [576, 238] on div "Click to search" at bounding box center [572, 237] width 130 height 11
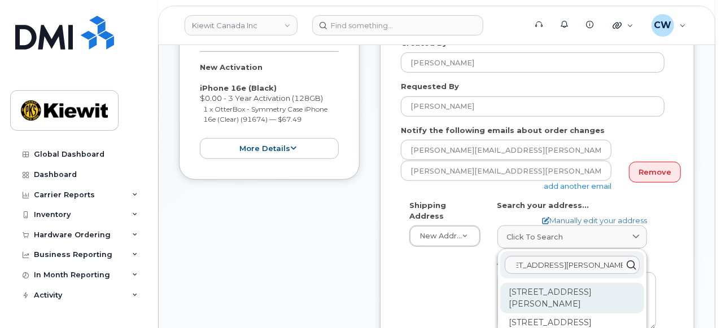
click at [578, 291] on div "16 Lower Jarvis St Toronto ON M5E 1N1" at bounding box center [572, 298] width 144 height 30
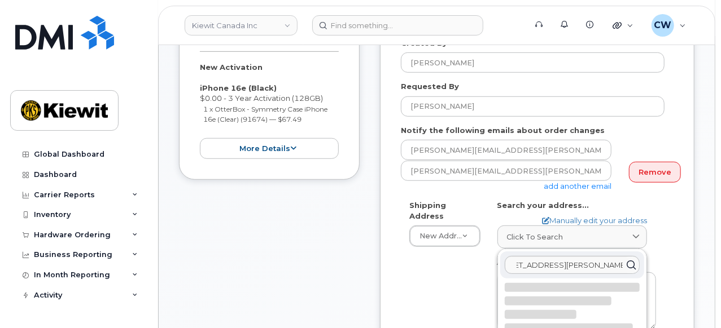
select select
type textarea "16 Lower Jarvis St TORONTO ON M5E 1N1 CANADA"
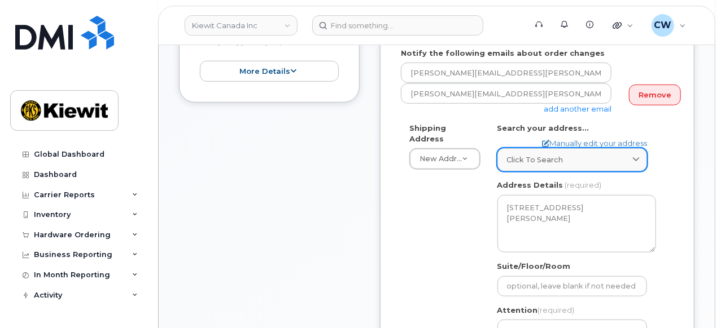
scroll to position [391, 0]
click at [582, 159] on div "Click to search" at bounding box center [572, 159] width 130 height 11
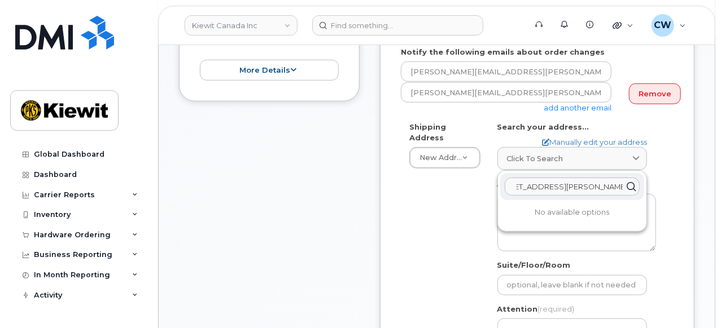
click at [554, 190] on input "14 Lower Jarvis Street, Toronto, ON, M5E 1N1" at bounding box center [572, 187] width 135 height 18
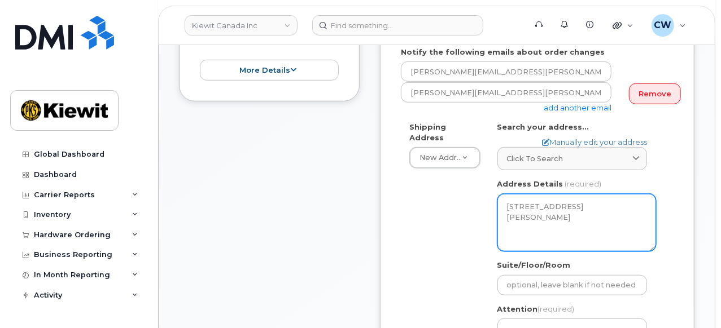
drag, startPoint x: 533, startPoint y: 222, endPoint x: 479, endPoint y: 201, distance: 57.3
click at [497, 201] on textarea "16 Lower Jarvis St TORONTO ON M5E 1N1 CANADA" at bounding box center [576, 223] width 159 height 58
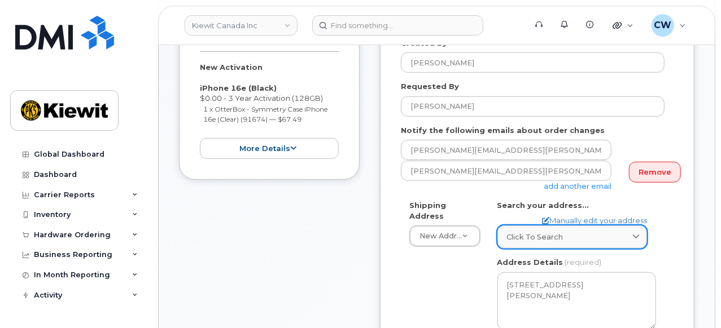
click at [535, 235] on span "Click to search" at bounding box center [535, 237] width 56 height 11
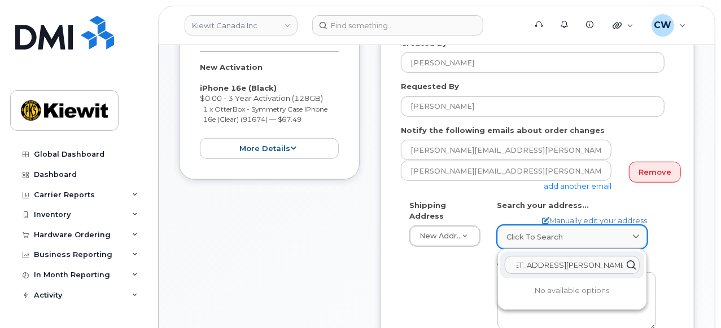
scroll to position [0, 52]
click at [627, 263] on icon at bounding box center [631, 265] width 16 height 16
click at [629, 263] on icon at bounding box center [631, 265] width 16 height 16
click at [521, 269] on input "14 Lower Jarvis Street, Toronto, ON, M5E 1N1" at bounding box center [572, 265] width 135 height 18
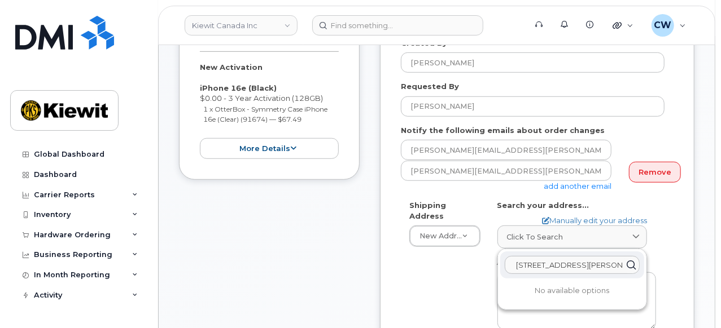
drag, startPoint x: 595, startPoint y: 262, endPoint x: 450, endPoint y: 253, distance: 145.9
click at [505, 256] on input "14 Lower Jarvis Street, Toronto, ON, M5E 1N1" at bounding box center [572, 265] width 135 height 18
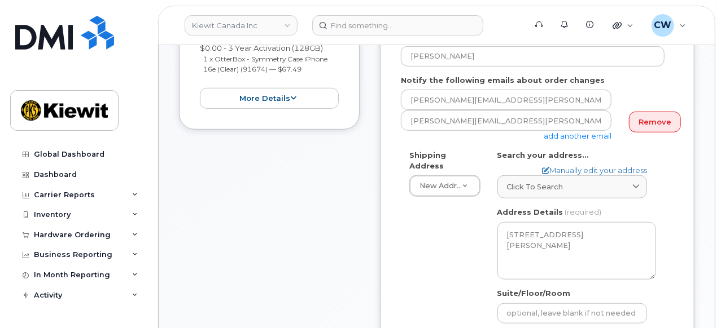
scroll to position [319, 0]
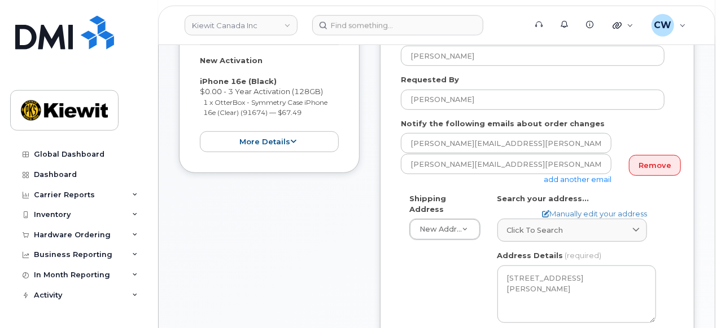
click at [448, 281] on div "Shipping Address New Address New Address 12250 33 St NE Beaver Marine Limited C…" at bounding box center [533, 329] width 264 height 270
click at [560, 214] on link "Manually edit your address" at bounding box center [594, 214] width 105 height 11
select select
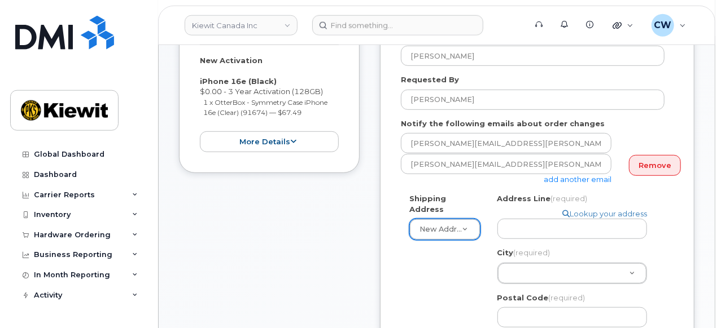
click at [471, 267] on div "Shipping Address New Address New Address 12250 33 St NE Beaver Marine Limited C…" at bounding box center [533, 331] width 264 height 274
click at [570, 216] on link "Lookup your address" at bounding box center [604, 214] width 85 height 11
select select
type textarea "16 Lower Jarvis St TORONTO ON M5E 1N1 CANADA"
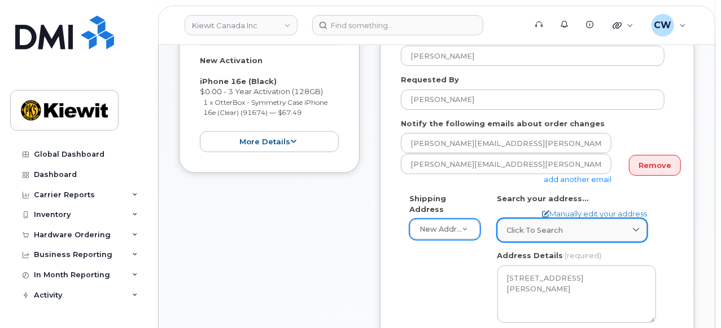
click at [550, 229] on span "Click to search" at bounding box center [535, 230] width 56 height 11
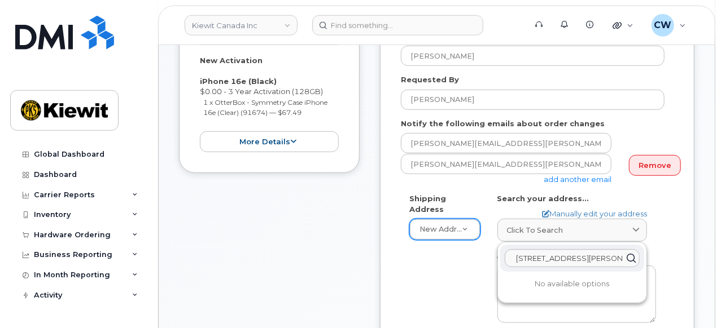
click at [558, 281] on p "No available options" at bounding box center [572, 284] width 144 height 10
click at [458, 275] on div "Shipping Address New Address New Address 12250 33 St NE Beaver Marine Limited C…" at bounding box center [533, 329] width 264 height 270
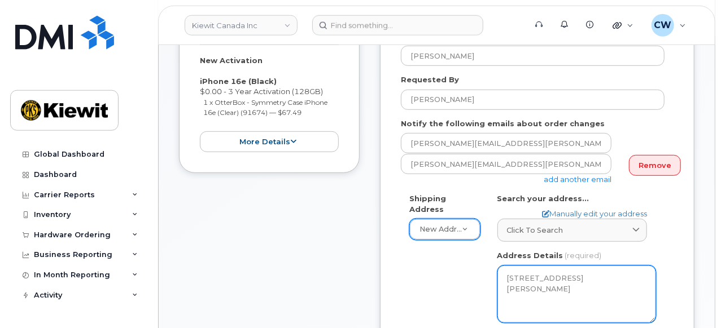
drag, startPoint x: 540, startPoint y: 300, endPoint x: 503, endPoint y: 277, distance: 43.9
click at [503, 277] on textarea "16 Lower Jarvis St TORONTO ON M5E 1N1 CANADA" at bounding box center [576, 295] width 159 height 58
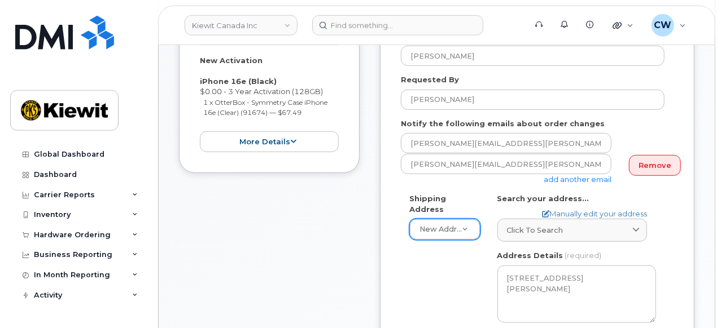
click at [470, 271] on div "Shipping Address New Address New Address 12250 33 St NE Beaver Marine Limited C…" at bounding box center [533, 329] width 264 height 270
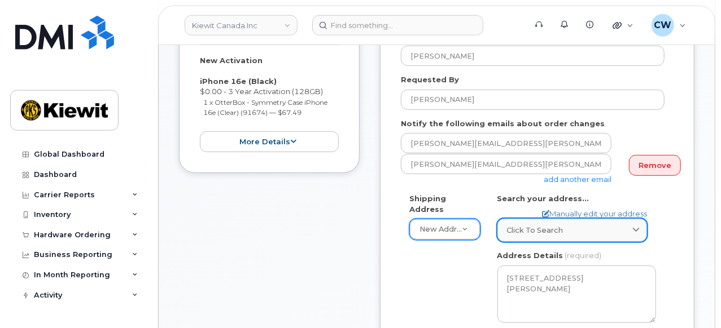
click at [524, 230] on span "Click to search" at bounding box center [535, 230] width 56 height 11
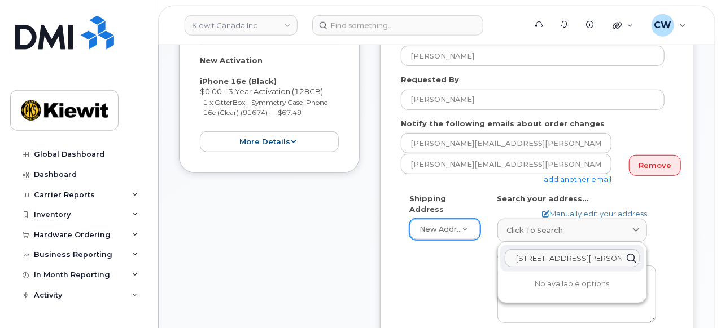
type input "M5E 1N1"
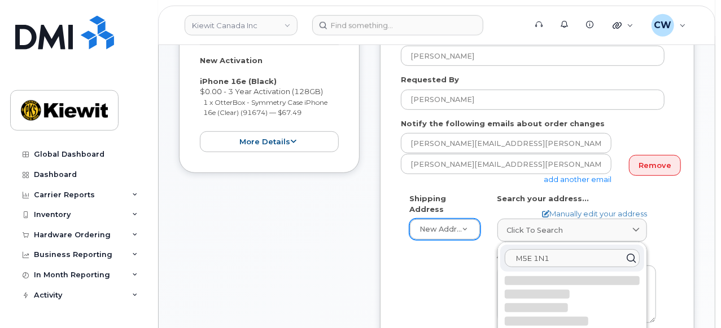
drag, startPoint x: 576, startPoint y: 253, endPoint x: 477, endPoint y: 251, distance: 98.8
click at [505, 251] on input "M5E 1N1" at bounding box center [572, 258] width 135 height 18
paste input "14 Lower Jarvis Street, Toronto, ON, M5E 1N1"
type input "14 Lower Jarvis Street, Toronto, ON, M5E 1N1"
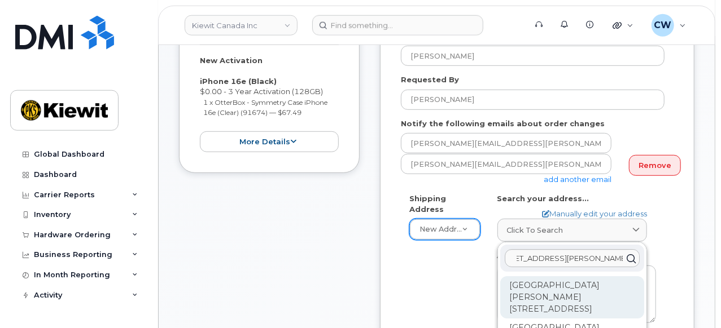
click at [521, 289] on div "Lower Jarvis St Toronto ON M5E 1N1" at bounding box center [572, 298] width 144 height 42
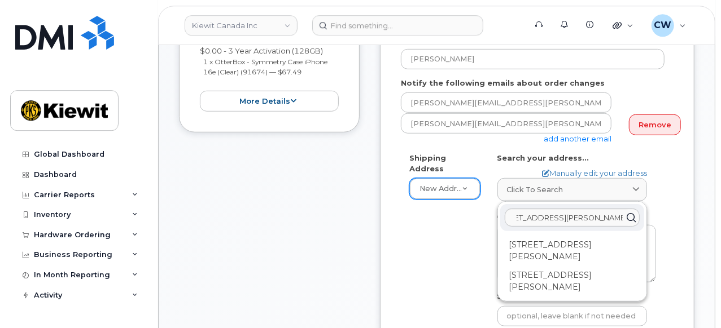
scroll to position [397, 0]
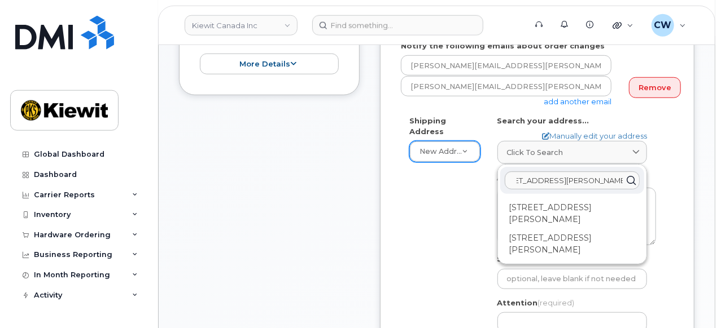
click at [468, 265] on div "Shipping Address New Address New Address 12250 33 St NE Beaver Marine Limited C…" at bounding box center [533, 251] width 264 height 270
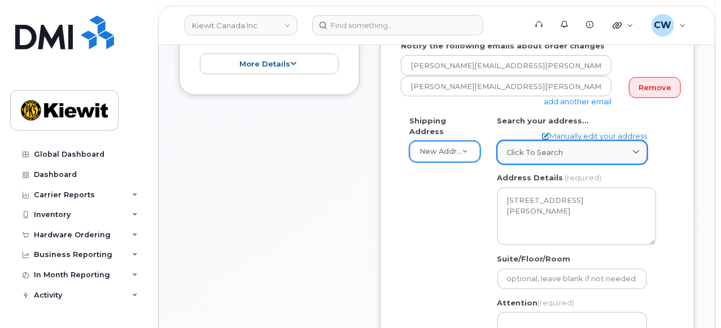
click at [560, 155] on span "Click to search" at bounding box center [535, 152] width 56 height 11
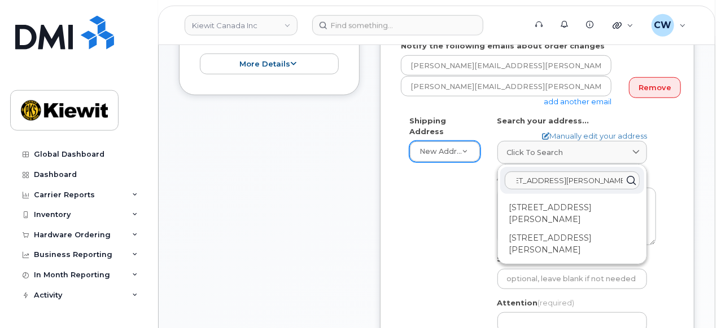
click at [474, 192] on div "Shipping Address New Address New Address 12250 33 St NE Beaver Marine Limited C…" at bounding box center [533, 251] width 264 height 270
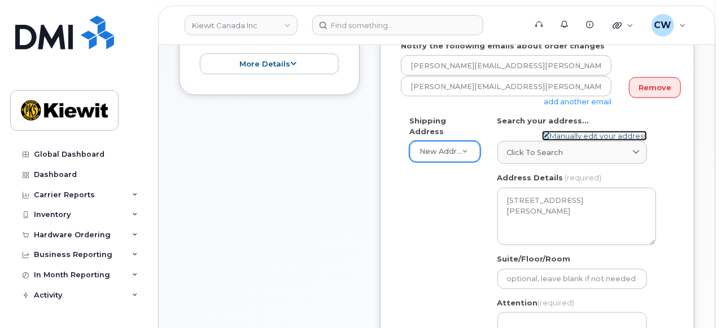
click at [588, 135] on link "Manually edit your address" at bounding box center [594, 136] width 105 height 11
select select
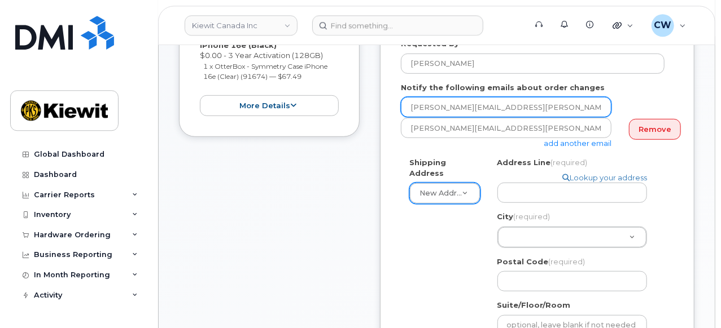
scroll to position [319, 0]
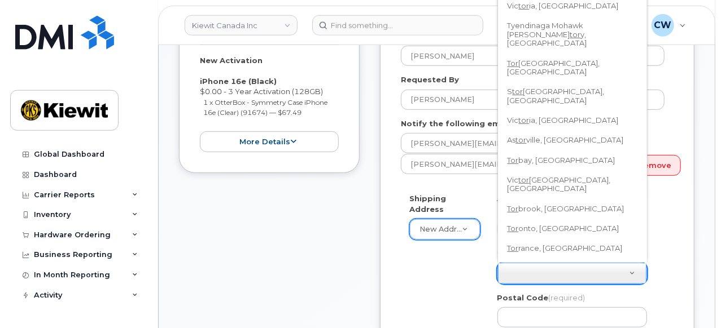
scroll to position [275, 0]
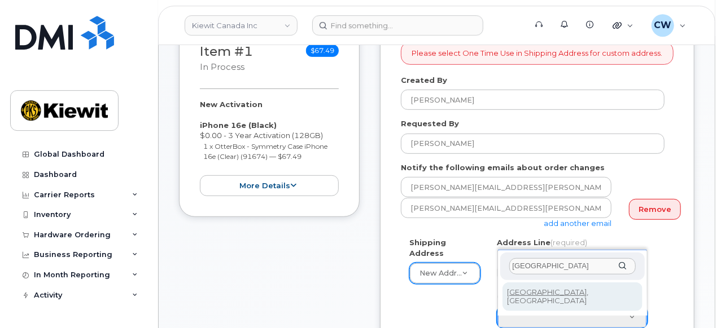
type input "Toronto"
select select
type input "4934"
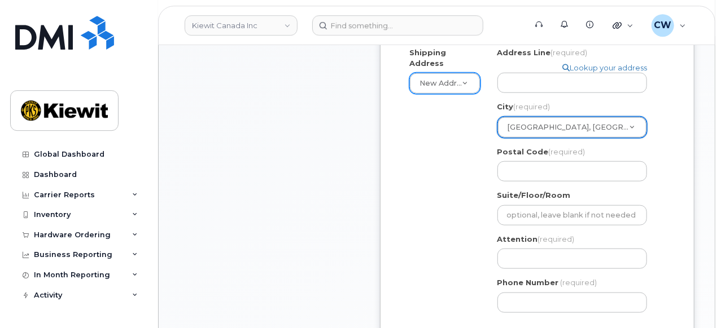
scroll to position [432, 0]
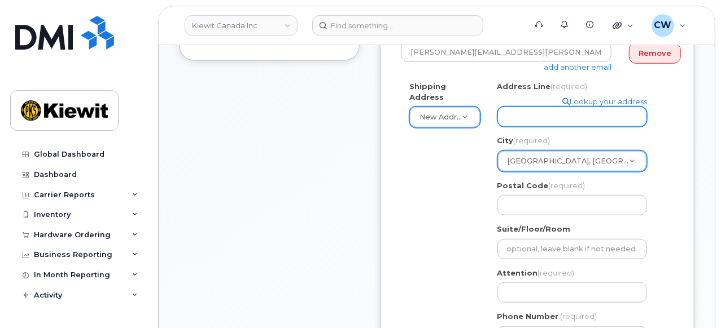
click at [537, 117] on input "Address Line (required)" at bounding box center [572, 117] width 150 height 20
select select
type input "1"
select select
type input "14"
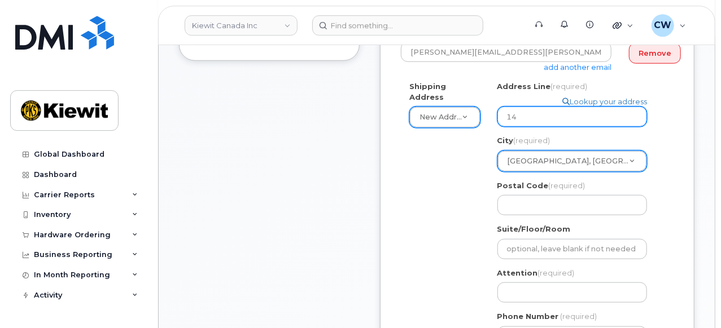
select select
type input "14 L"
select select
type input "14 Lo"
select select
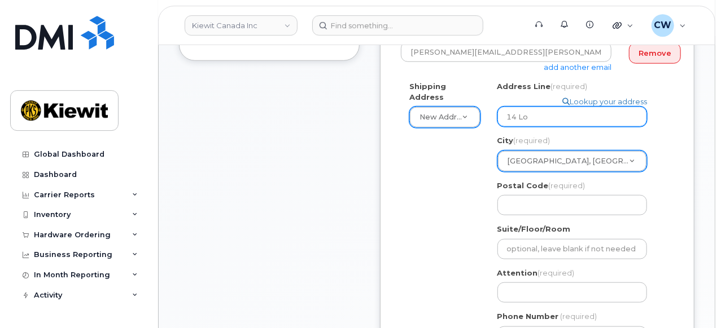
type input "14 Low"
select select
type input "14 Lowe"
select select
type input "14 Lower"
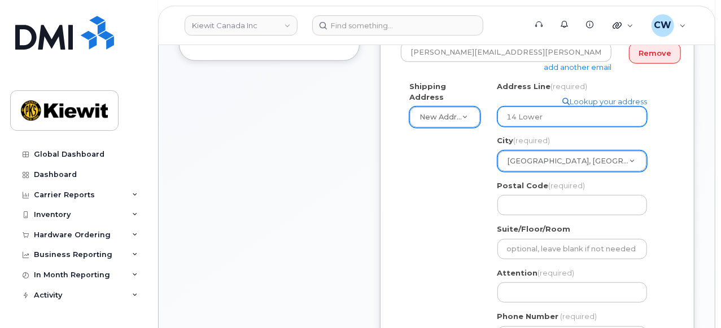
select select
type input "14 Lower J"
select select
type input "14 Lower Ja"
select select
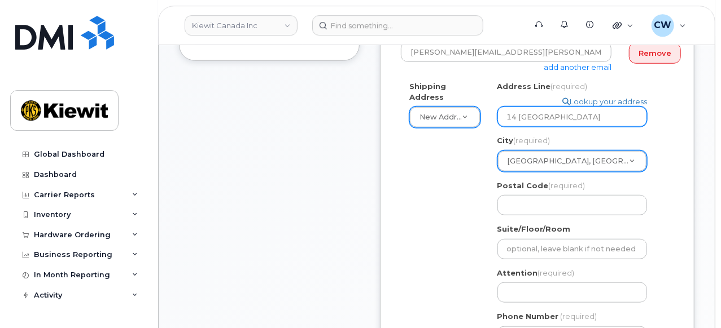
type input "14 Lower Jar"
select select
type input "14 Lower Jarv"
select select
type input "14 Lower Jarvi"
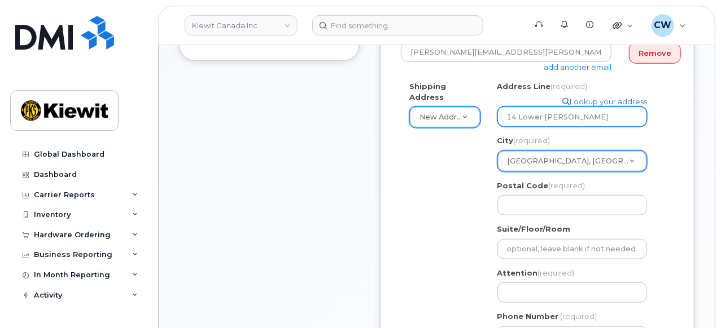
select select
type input "14 Lower Jarvis"
select select
type input "14 Lower Jarvis S"
select select
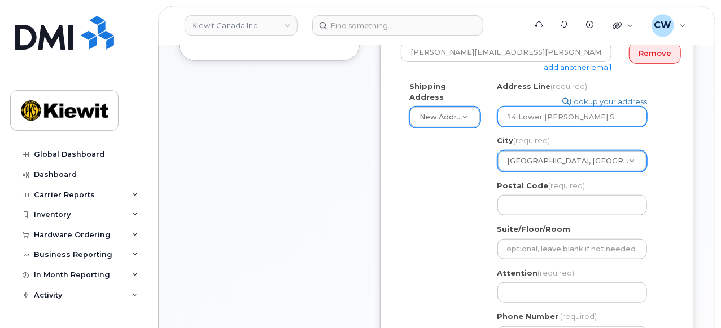
type input "14 Lower Jarvis St"
select select
type input "14 Lower Jarvis Str"
select select
type input "14 Lower Jarvis Stre"
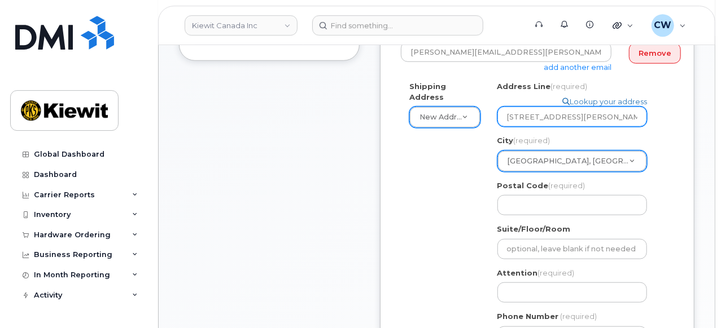
select select
type input "14 Lower Jarvis Stree"
select select
type input "14 Lower Jarvis Street"
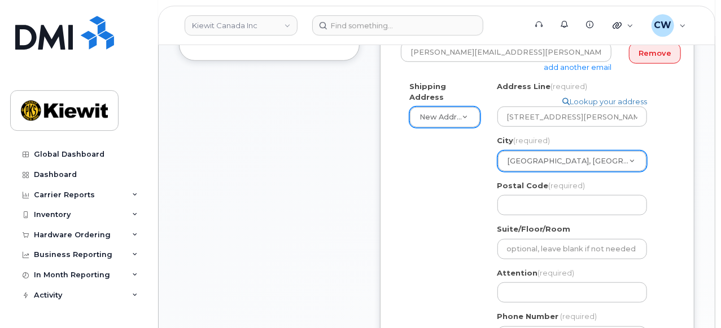
click at [469, 170] on div "Shipping Address New Address New Address 12250 33 St NE Beaver Marine Limited C…" at bounding box center [533, 218] width 264 height 274
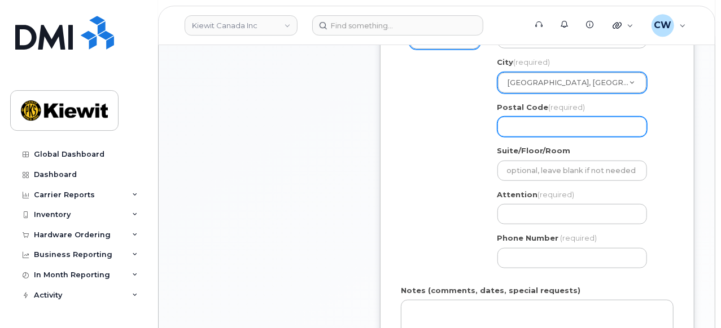
click at [535, 129] on input "Postal Code (required)" at bounding box center [572, 127] width 150 height 20
paste input "M5E 1N1"
select select
type input "M5E 1N1"
click at [460, 154] on div "Shipping Address New Address New Address 12250 33 St NE Beaver Marine Limited C…" at bounding box center [533, 140] width 264 height 274
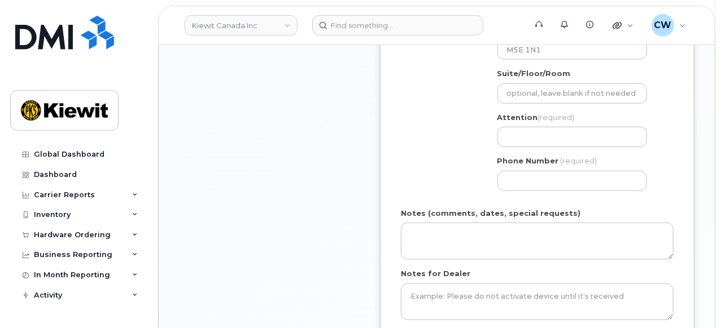
scroll to position [588, 0]
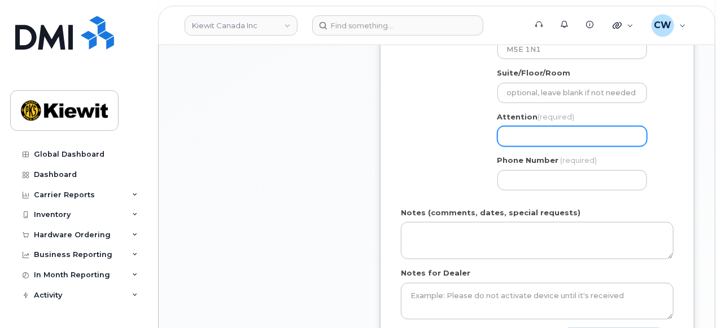
click at [535, 134] on input "Attention (required)" at bounding box center [572, 136] width 150 height 20
select select
type input "D"
select select
type input "Di"
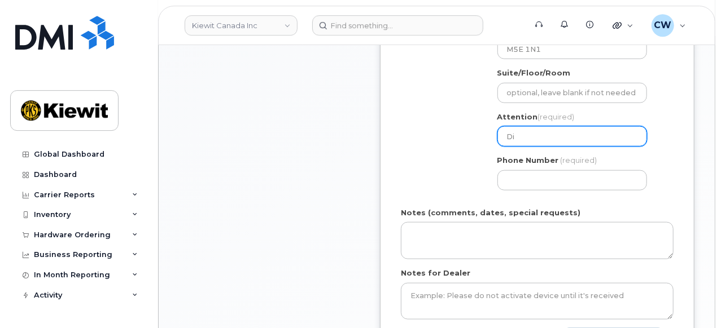
select select
type input "Dia"
select select
type input "Dian"
select select
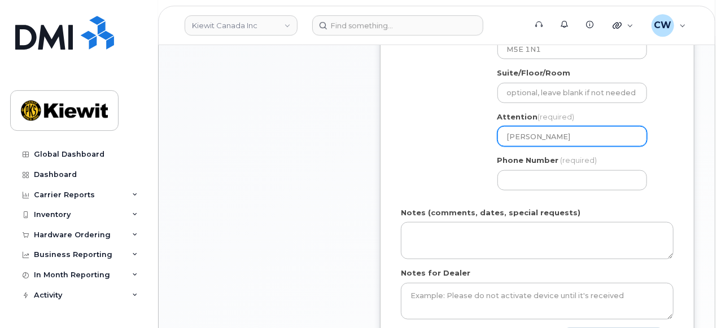
type input "Diana"
select select
type input "Diana Z"
select select
type input "Diana Ze"
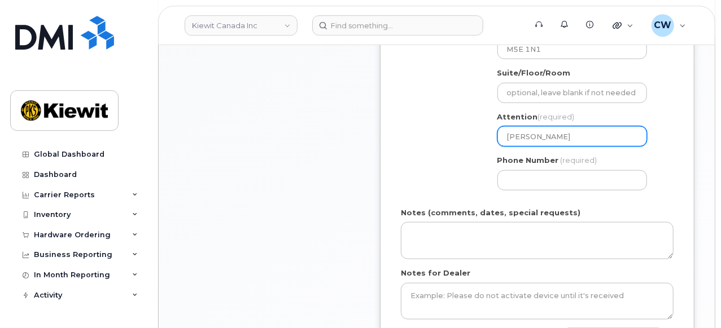
select select
type input "Diana Zel"
select select
type input "Diana Zelm"
select select
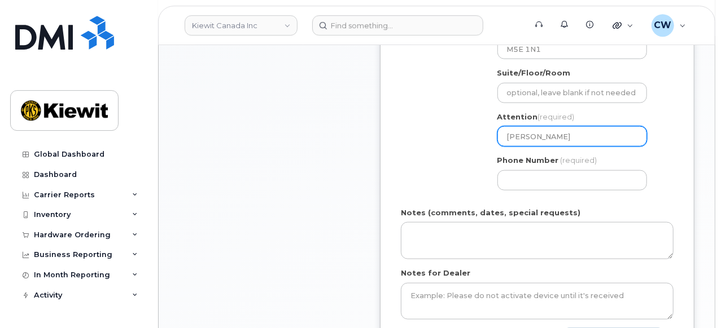
type input "Diana Zelma"
select select
type input "Diana Zelman"
select select
type input "Diana Zelman a"
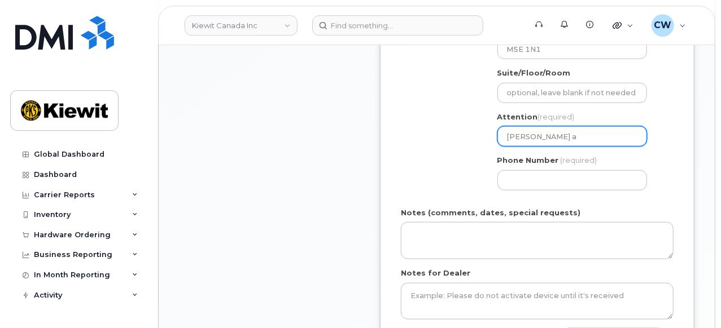
select select
type input "Diana Zelman an"
select select
type input "Diana Zelman and"
select select
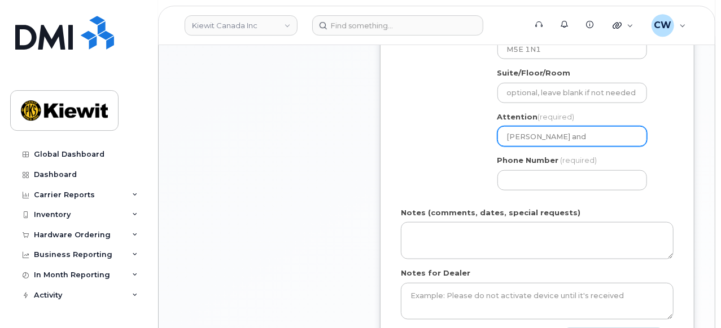
type input "Diana Zelman and S"
select select
type input "Diana Zelman and Sa"
select select
type input "Diana Zelman and Sas"
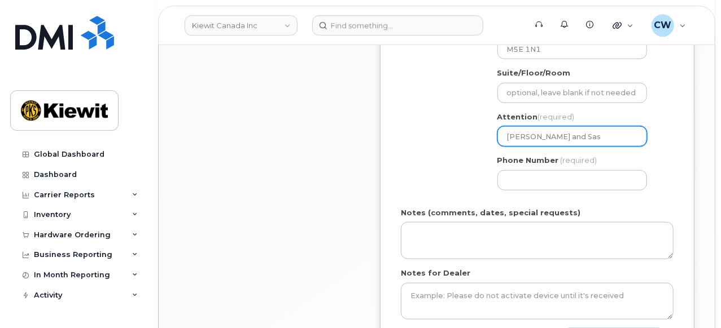
select select
type input "Diana Zelman and Sash"
select select
type input "Diana Zelman and Sasha"
select select
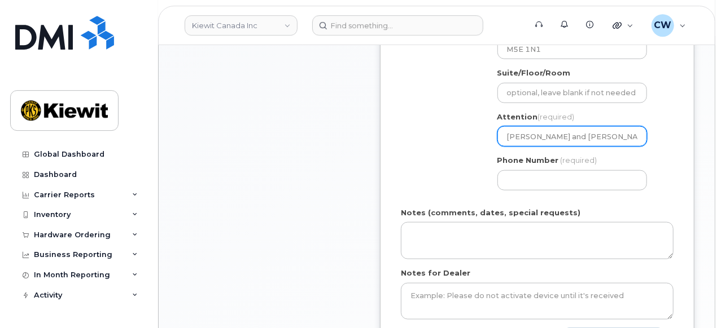
type input "Diana Zelman and Sasha-"
select select
type input "Diana Zelman and Sasha-L"
select select
type input "Diana Zelman and Sasha-Le"
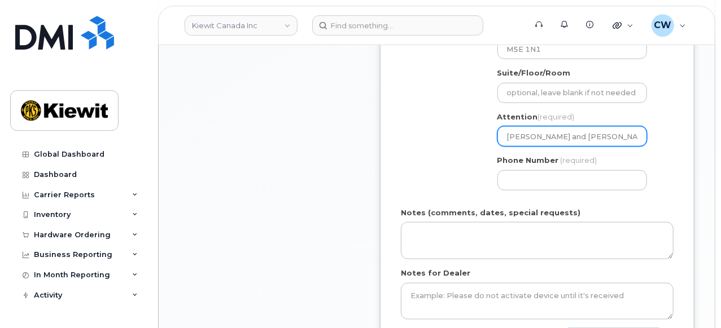
select select
type input "Diana Zelman and Sasha-Lee"
select select
type input "Diana Zelman and Sasha-Lee A"
select select
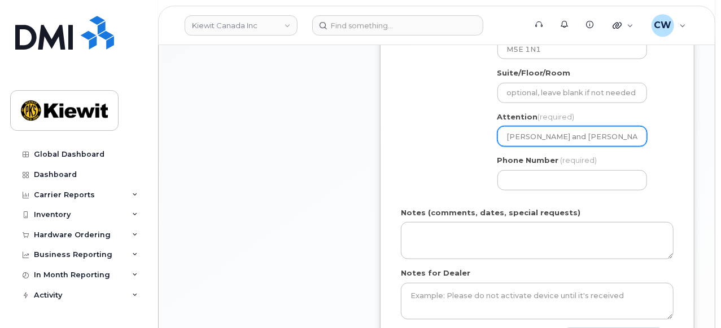
type input "Diana Zelman and Sasha-Lee Al"
select select
type input "Diana Zelman and Sasha-Lee All"
select select
type input "Diana Zelman and Sasha-Lee Alle"
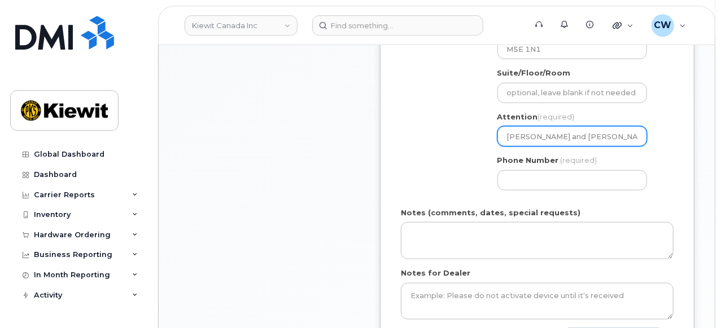
select select
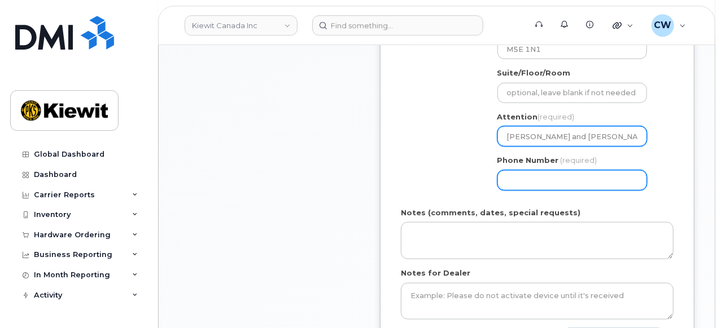
type input "Diana Zelman and Sasha-Lee Allen"
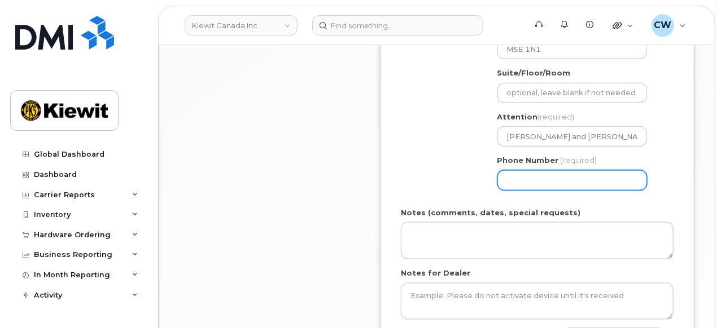
click at [571, 178] on input "Phone Number" at bounding box center [572, 180] width 150 height 20
type input "877772770"
select select
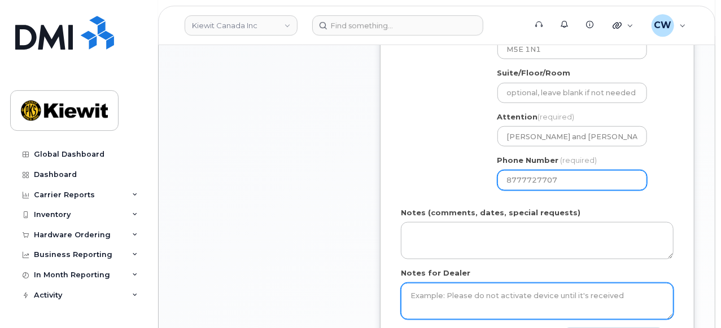
type input "8777727707"
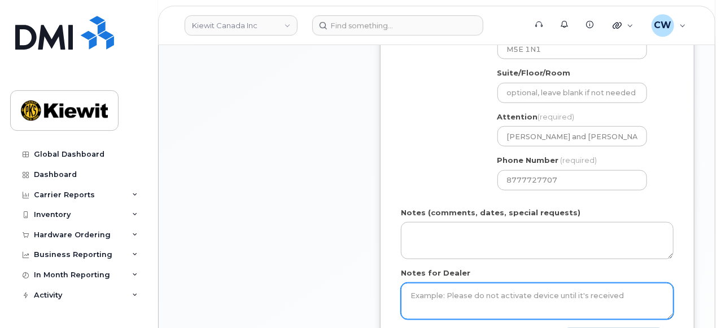
click at [489, 299] on textarea "Notes for Dealer" at bounding box center [537, 301] width 273 height 37
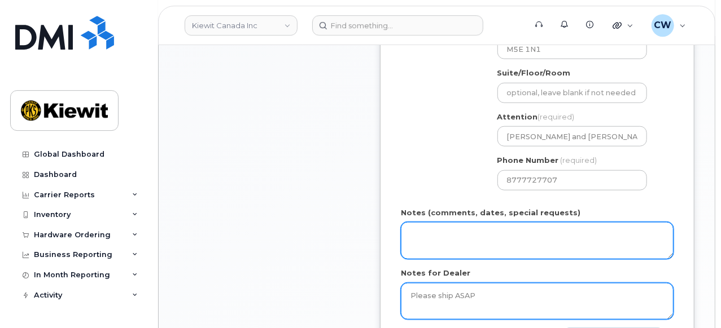
type textarea "Please ship ASAP"
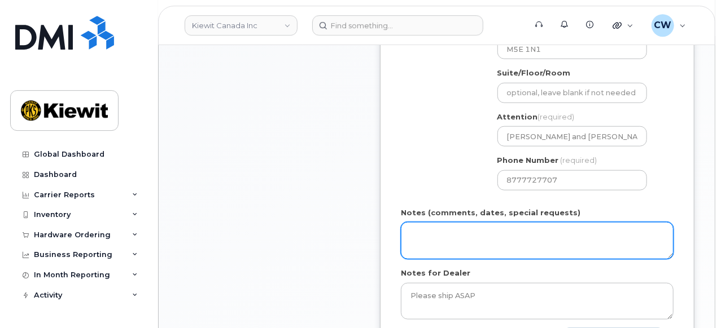
click at [424, 227] on textarea "Notes (comments, dates, special requests)" at bounding box center [537, 240] width 273 height 37
click at [489, 238] on textarea "Please ship ASAP" at bounding box center [537, 240] width 273 height 37
paste textarea "2025-10-06"
click at [428, 251] on textarea "Please ship ASAP 2025-10-06" at bounding box center [537, 240] width 273 height 37
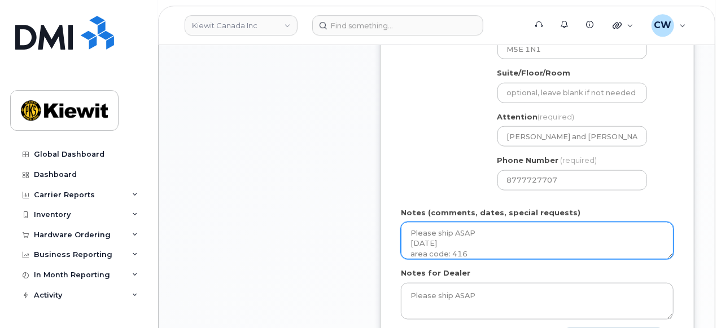
click at [410, 243] on textarea "Please ship ASAP 2025-10-06 area code: 416" at bounding box center [537, 240] width 273 height 37
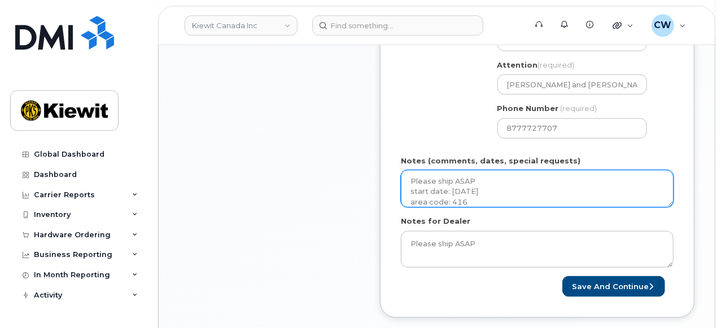
scroll to position [667, 0]
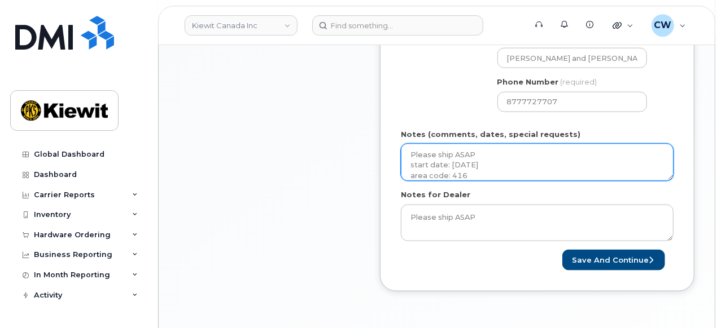
type textarea "Please ship ASAP start date: 2025-10-06 area code: 416"
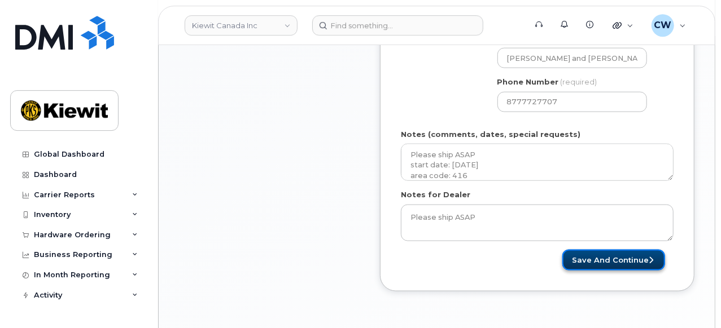
click at [594, 261] on button "Save and Continue" at bounding box center [613, 260] width 103 height 21
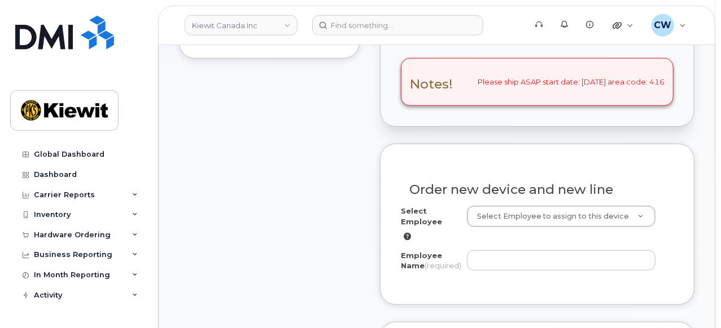
scroll to position [470, 0]
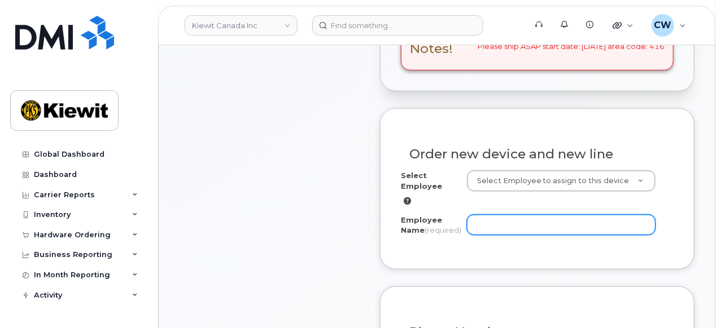
click at [495, 225] on input "Employee Name (required)" at bounding box center [561, 225] width 189 height 20
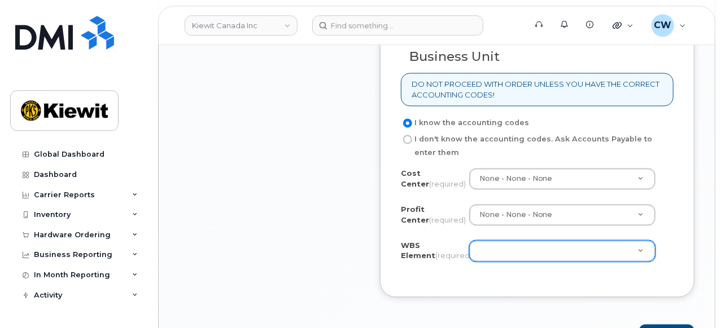
scroll to position [1096, 0]
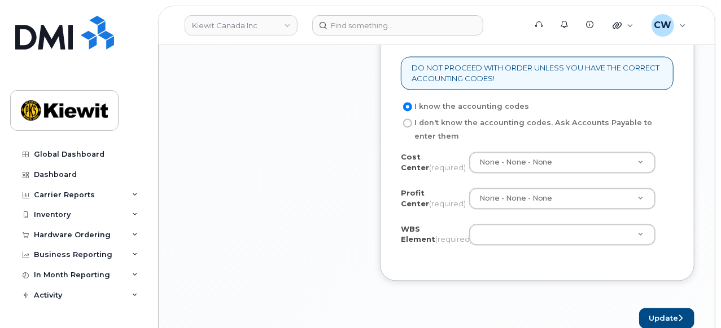
type input "[PERSON_NAME]"
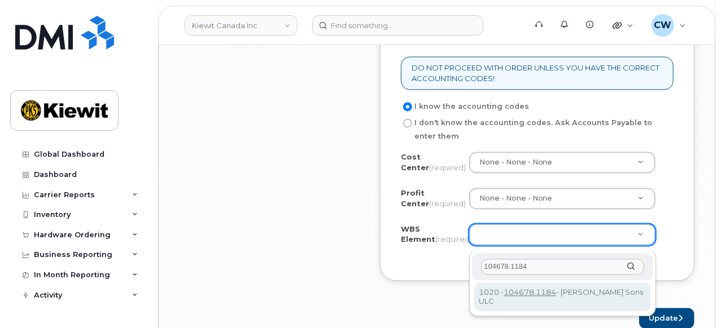
type input "104678.1184"
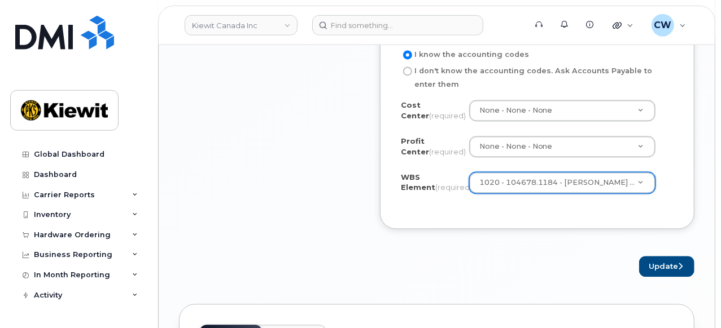
scroll to position [1174, 0]
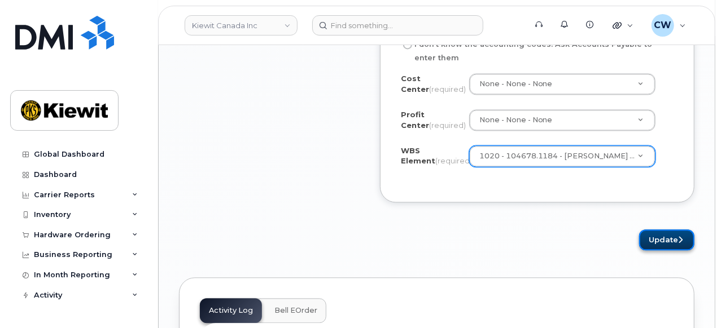
click at [657, 246] on button "Update" at bounding box center [666, 240] width 55 height 21
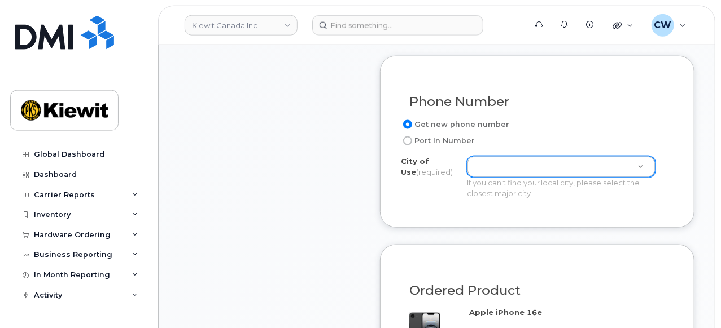
click at [580, 176] on body "Kiewit Canada Inc Support Alerts Knowledge Base Quicklinks Suspend / Cancel Dev…" at bounding box center [360, 333] width 721 height 2066
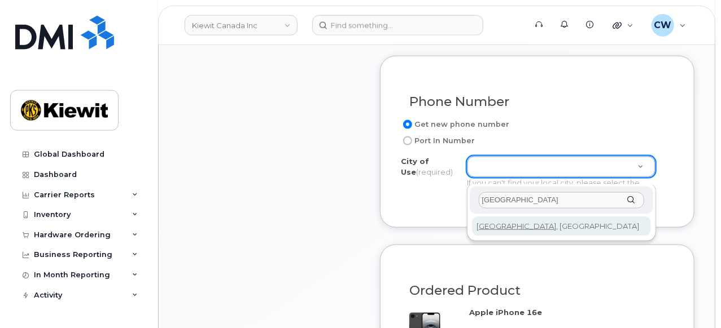
type input "Toronto"
type input "4934"
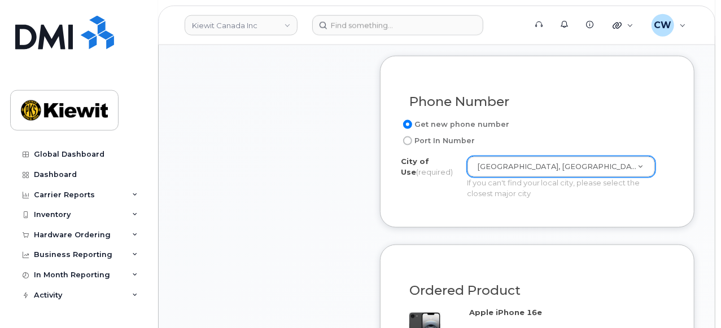
click at [485, 227] on div "Phone Number Get new phone number Port In Number City of Use (required) Toronto…" at bounding box center [537, 142] width 314 height 172
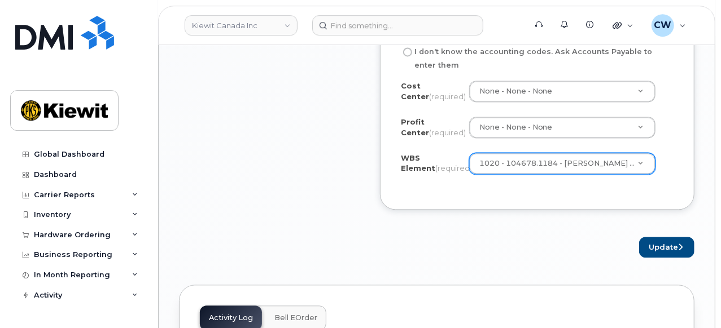
scroll to position [1170, 0]
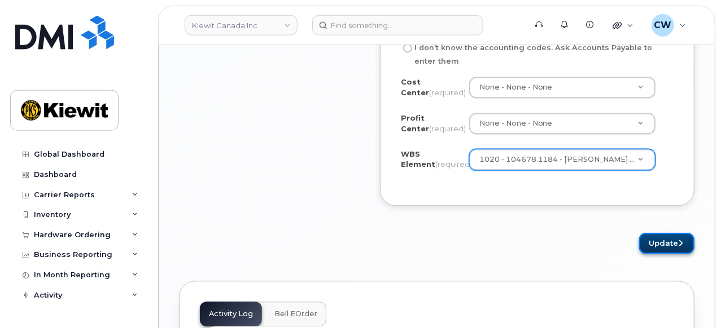
click at [655, 251] on button "Update" at bounding box center [666, 244] width 55 height 21
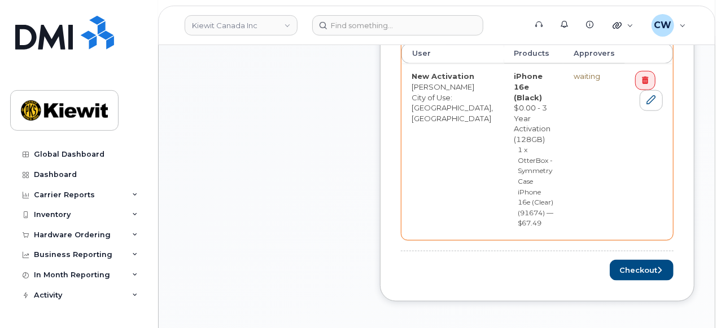
scroll to position [626, 0]
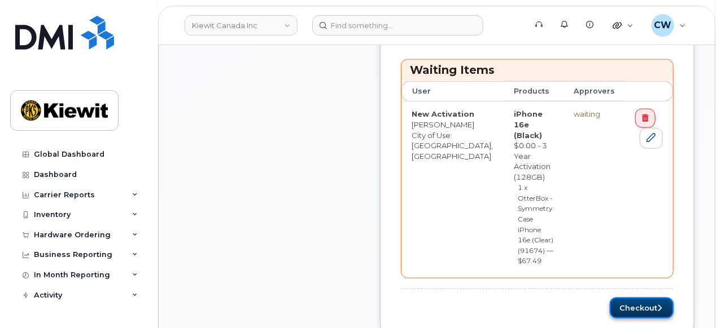
click at [627, 298] on button "Checkout" at bounding box center [642, 308] width 64 height 21
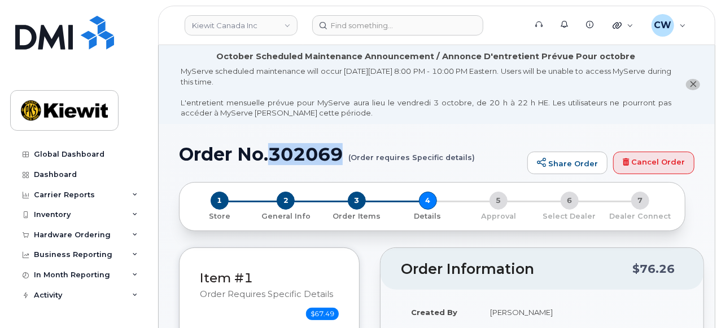
drag, startPoint x: 347, startPoint y: 154, endPoint x: 270, endPoint y: 158, distance: 77.4
click at [270, 158] on h1 "Order No.302069 (Order requires Specific details)" at bounding box center [350, 154] width 343 height 20
copy h1 "302069"
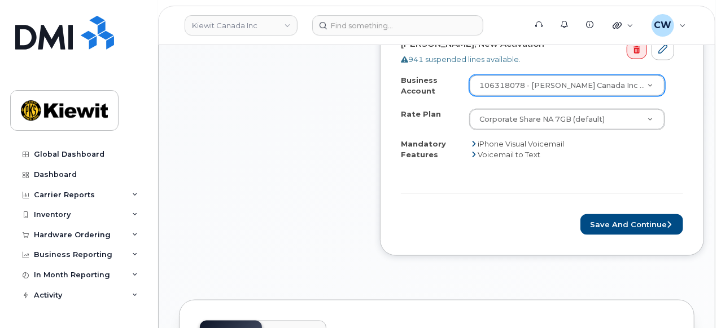
scroll to position [782, 0]
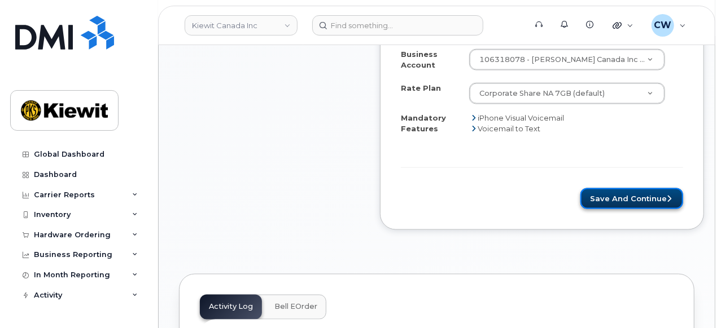
click at [626, 198] on button "Save and Continue" at bounding box center [631, 199] width 103 height 21
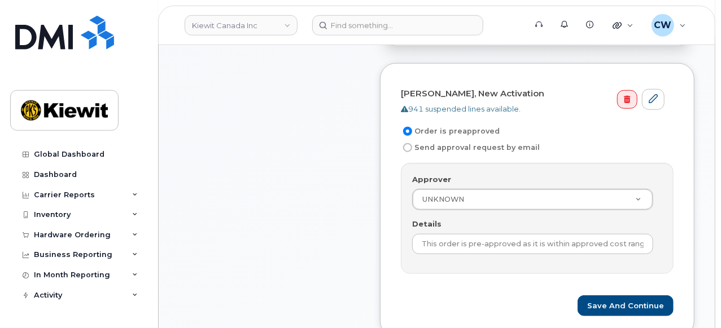
scroll to position [470, 0]
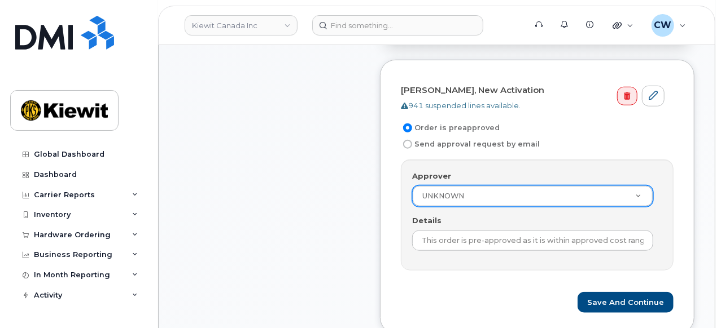
click at [410, 204] on div "Approver UNKNOWN Approver UNKNOWN Adrien AGUI EBOI Alejandro Casillas Alexandra…" at bounding box center [537, 215] width 273 height 111
click at [432, 138] on label "Send approval request by email" at bounding box center [470, 145] width 139 height 14
click at [412, 140] on input "Send approval request by email" at bounding box center [407, 144] width 9 height 9
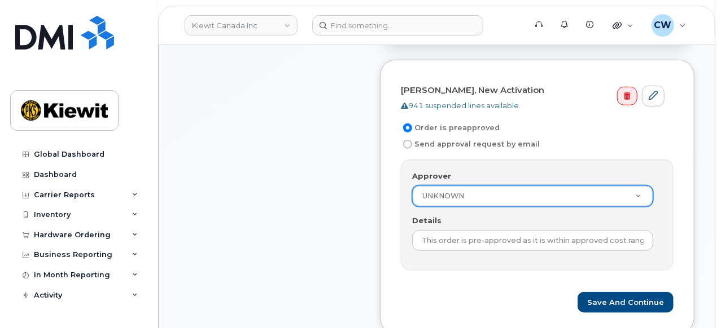
radio input "true"
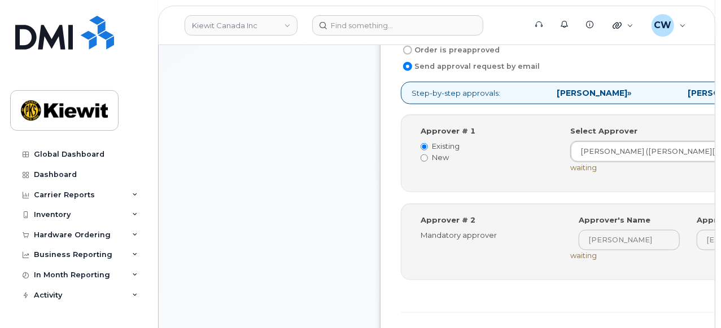
scroll to position [626, 0]
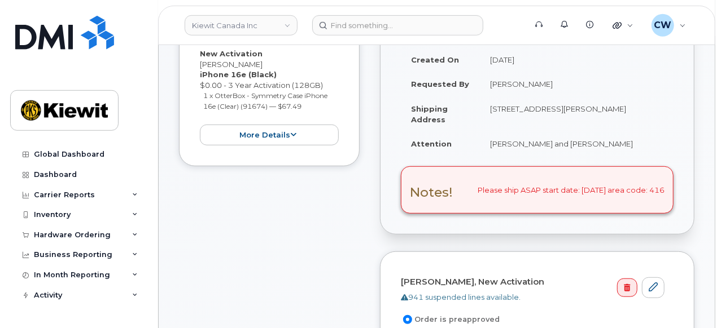
scroll to position [313, 0]
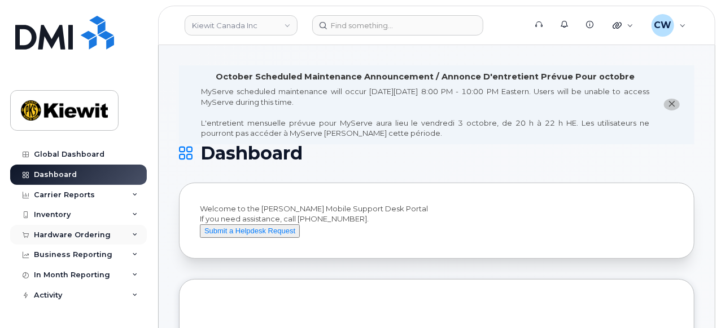
click at [109, 236] on div "Hardware Ordering" at bounding box center [78, 235] width 137 height 20
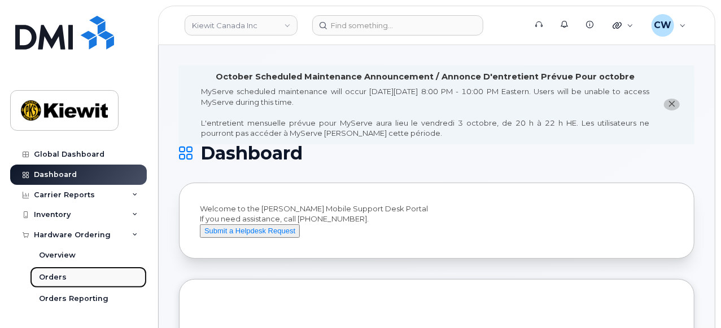
click at [56, 274] on div "Orders" at bounding box center [53, 278] width 28 height 10
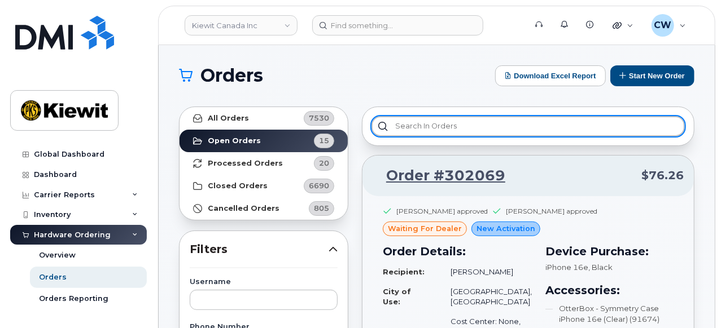
click at [461, 124] on input "text" at bounding box center [527, 126] width 313 height 20
